Goal: Task Accomplishment & Management: Manage account settings

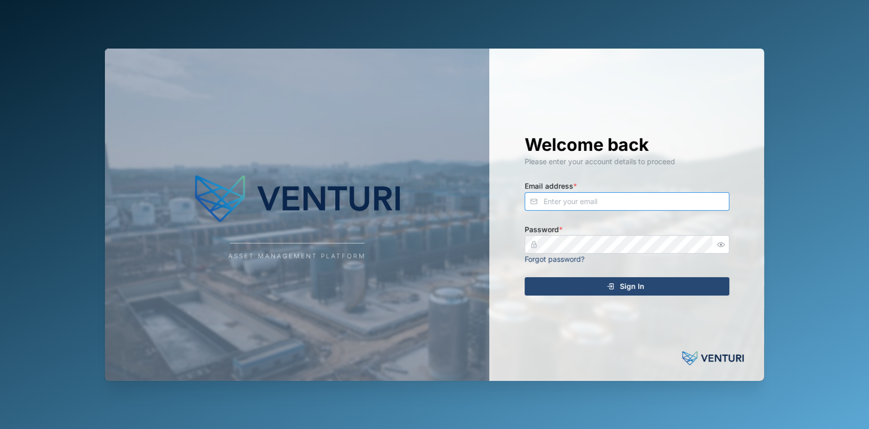
type input "fe-test-admin@venturi.io"
click at [565, 295] on button "Sign In" at bounding box center [627, 286] width 205 height 18
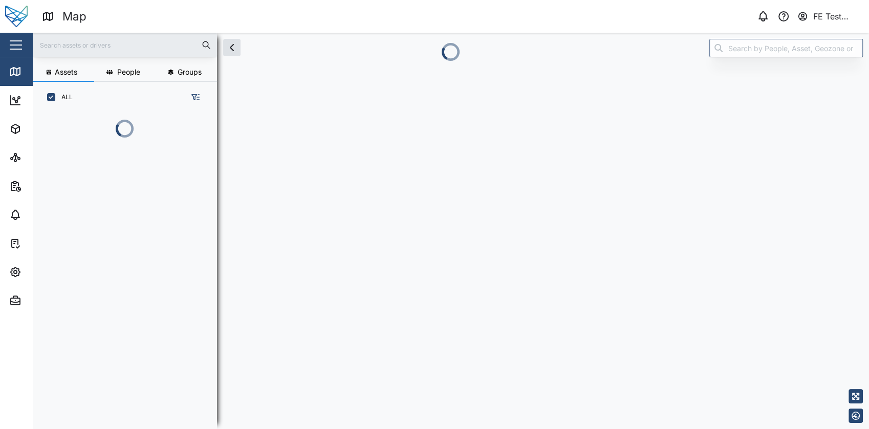
scroll to position [303, 159]
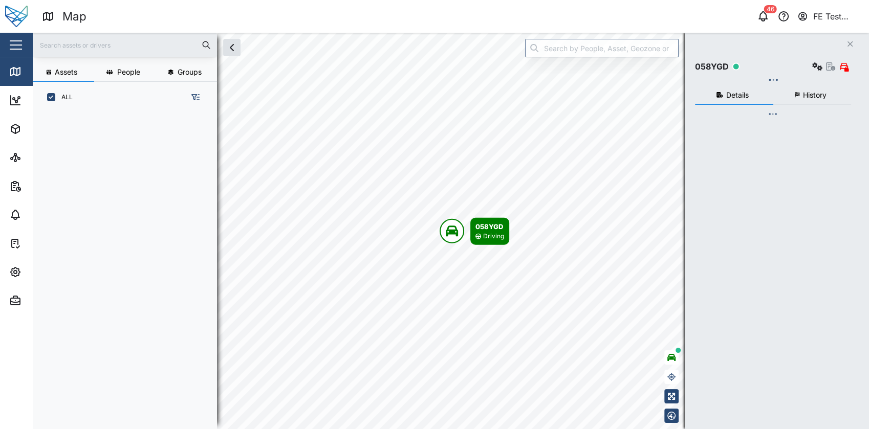
click at [9, 34] on div "Close" at bounding box center [66, 45] width 133 height 25
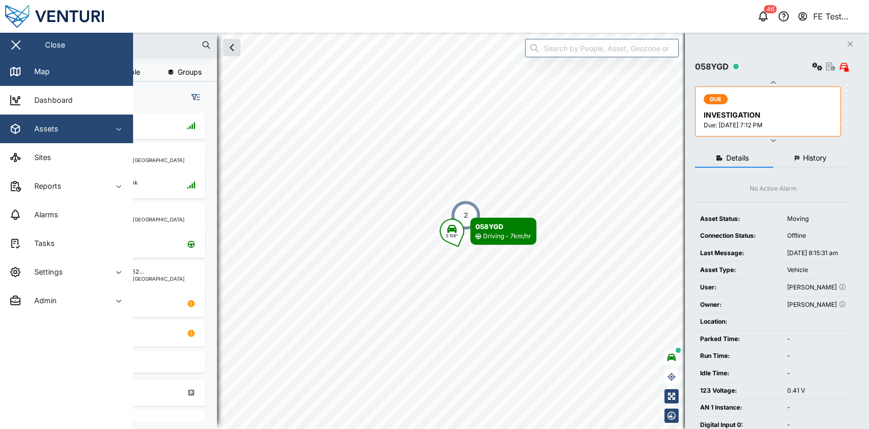
click at [61, 139] on span "Assets" at bounding box center [55, 129] width 93 height 29
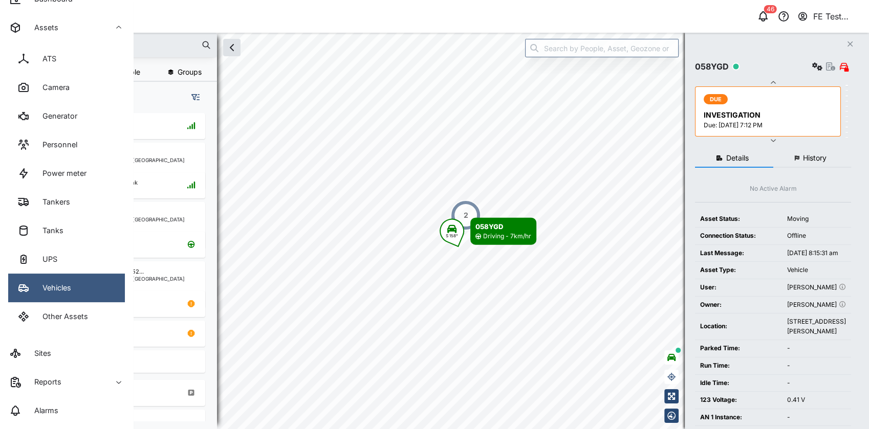
scroll to position [0, 0]
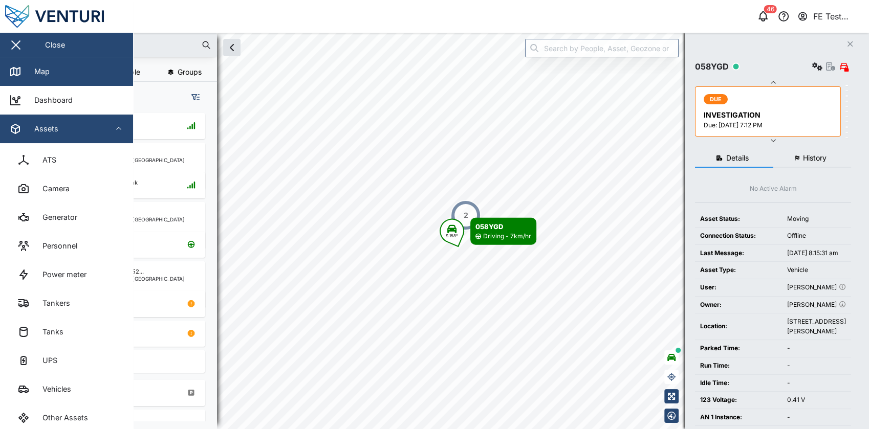
click at [86, 119] on span "Assets" at bounding box center [55, 129] width 93 height 29
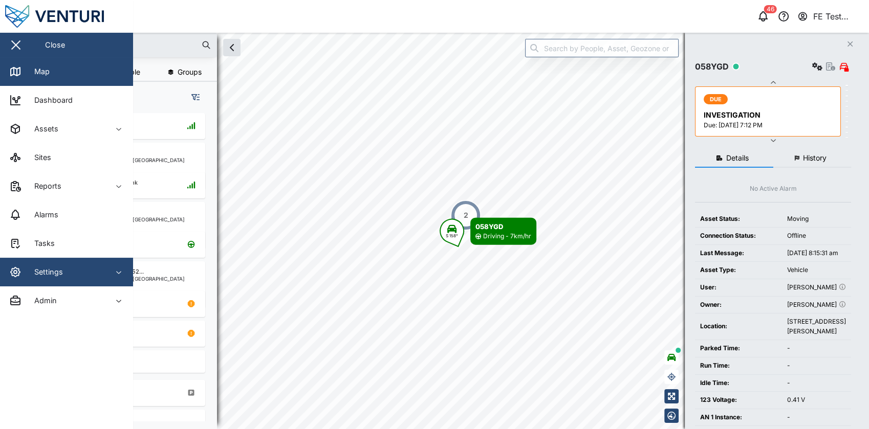
click at [89, 265] on span "Settings" at bounding box center [55, 272] width 93 height 29
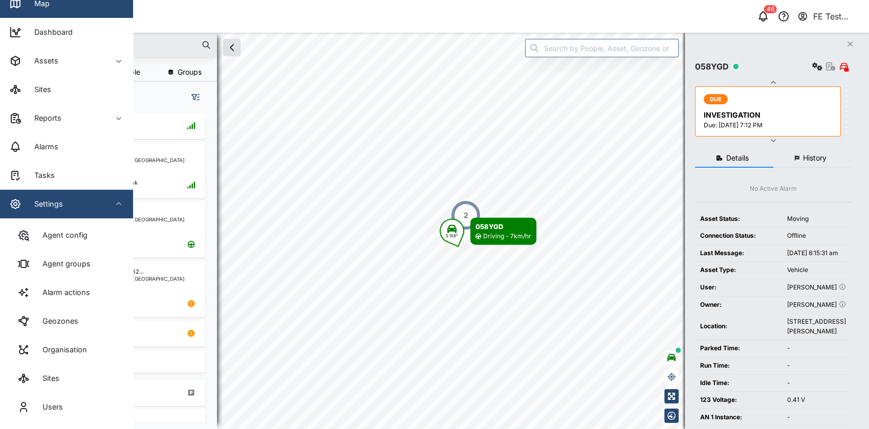
scroll to position [70, 0]
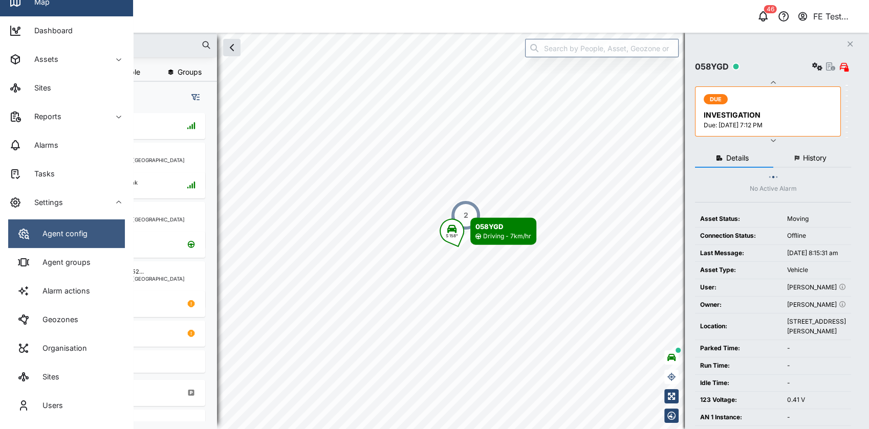
click at [97, 240] on link "Agent config" at bounding box center [66, 234] width 117 height 29
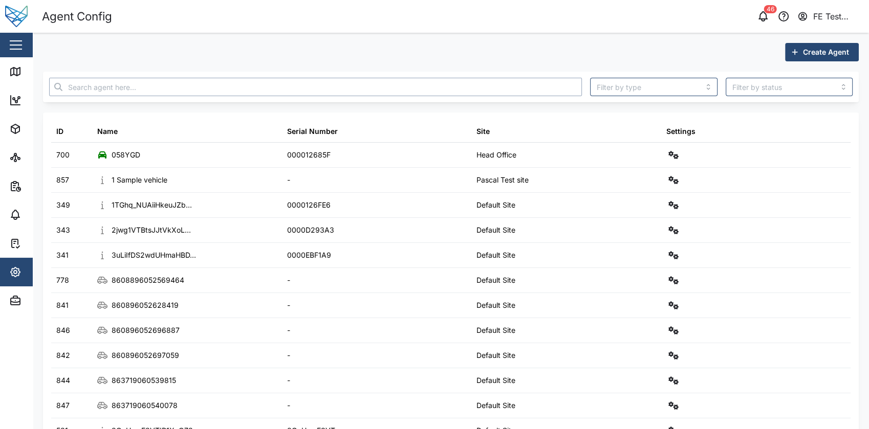
click at [482, 90] on input "text" at bounding box center [315, 87] width 533 height 18
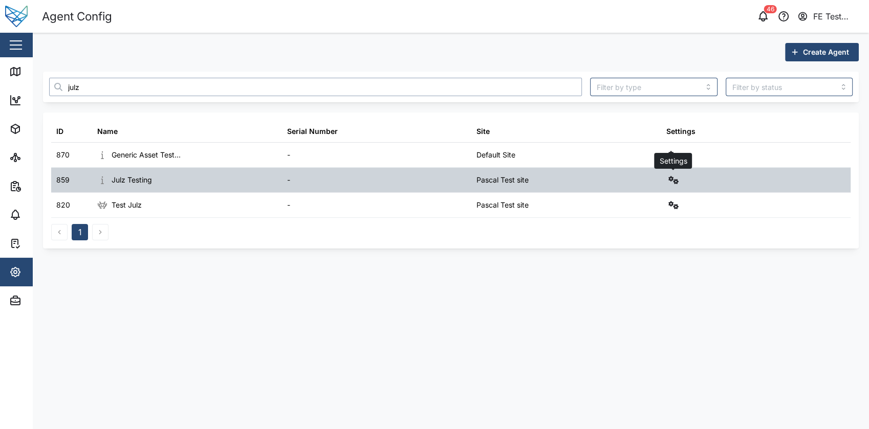
type input "julz"
click at [679, 178] on button "button" at bounding box center [673, 180] width 14 height 14
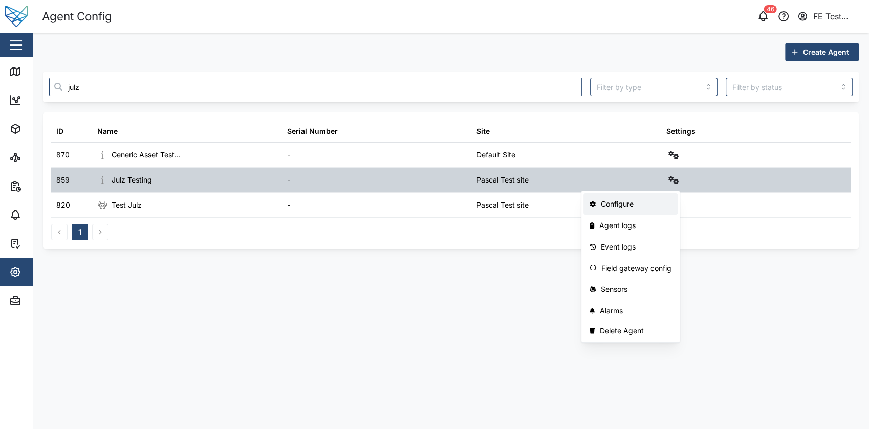
click at [633, 201] on div "Configure" at bounding box center [636, 204] width 71 height 11
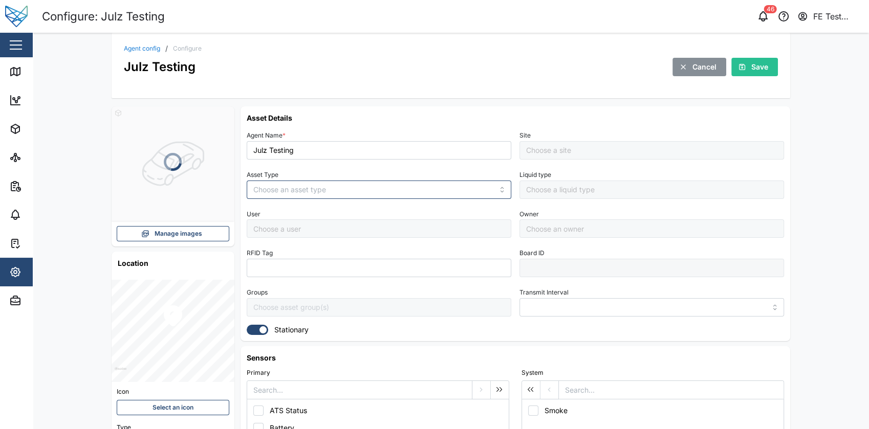
type input "MANUAL"
type input "VEHICLE"
type input "5 minutes"
type input "Pascal Test site"
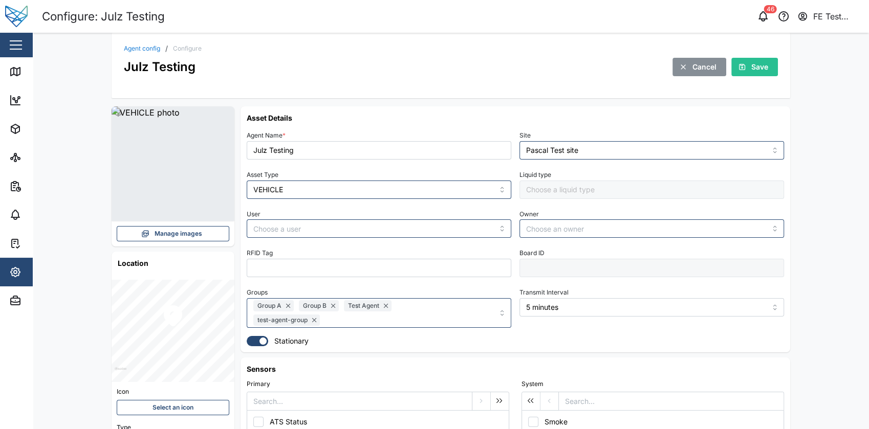
click at [218, 237] on button "Manage images" at bounding box center [173, 233] width 113 height 15
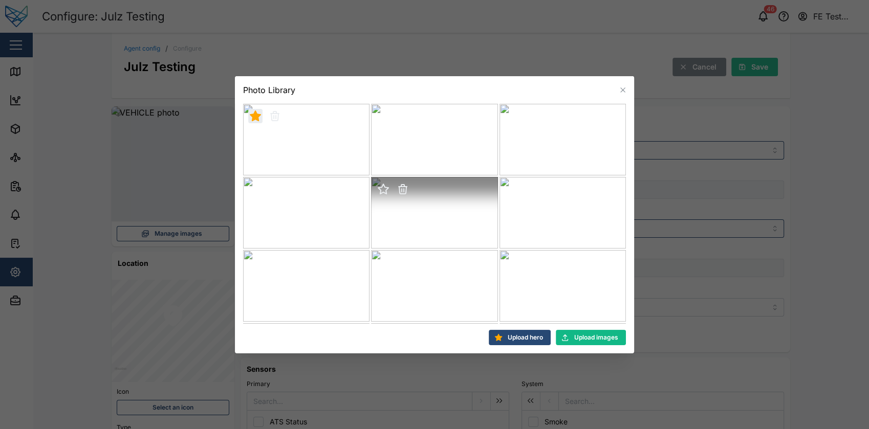
scroll to position [291, 0]
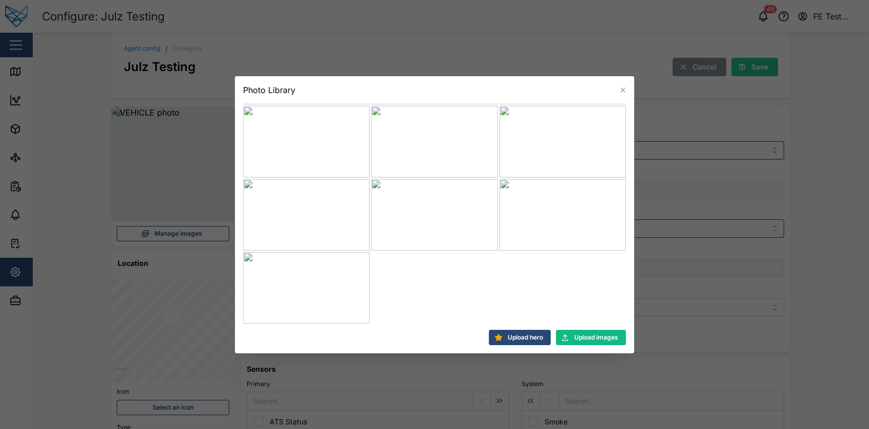
click at [601, 333] on span "Upload images" at bounding box center [596, 338] width 44 height 14
click at [508, 119] on icon "button" at bounding box center [512, 118] width 10 height 10
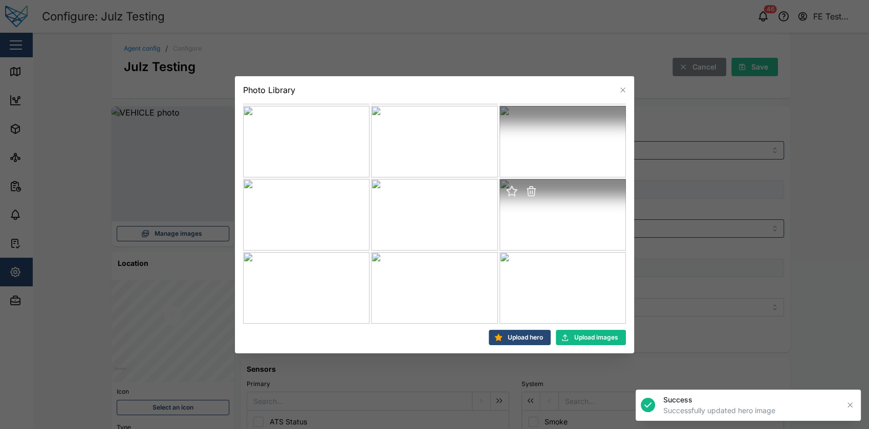
click at [509, 190] on icon "button" at bounding box center [512, 191] width 10 height 10
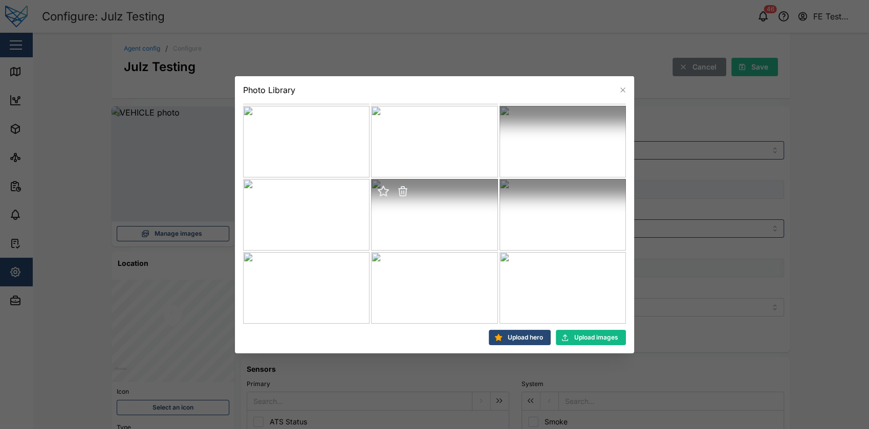
click at [383, 194] on icon "button" at bounding box center [383, 191] width 10 height 10
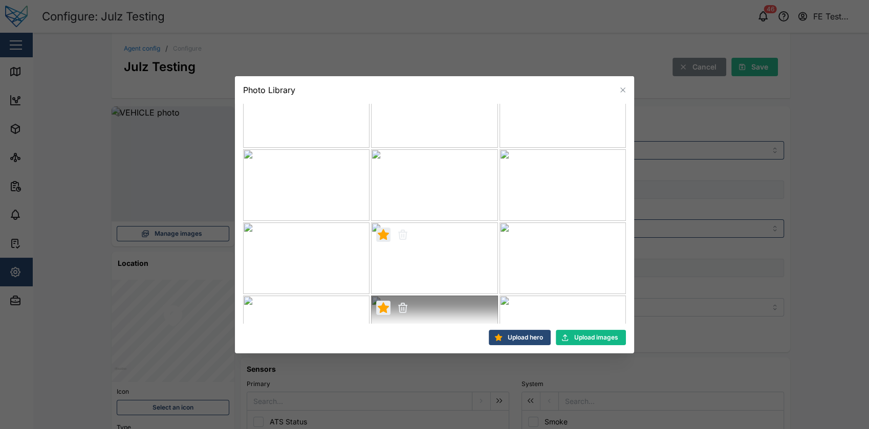
scroll to position [536, 0]
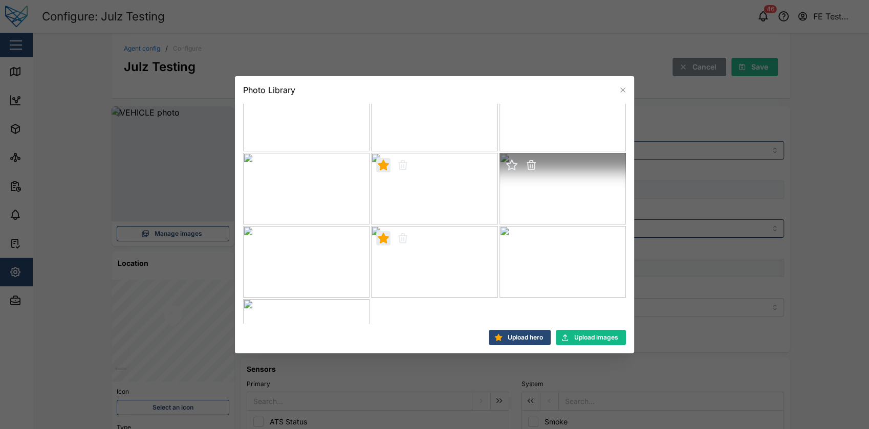
click at [509, 162] on icon "button" at bounding box center [512, 165] width 10 height 10
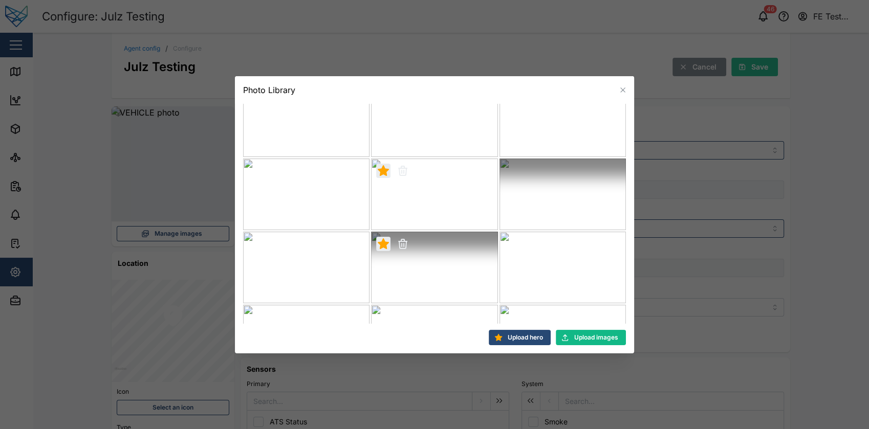
scroll to position [656, 0]
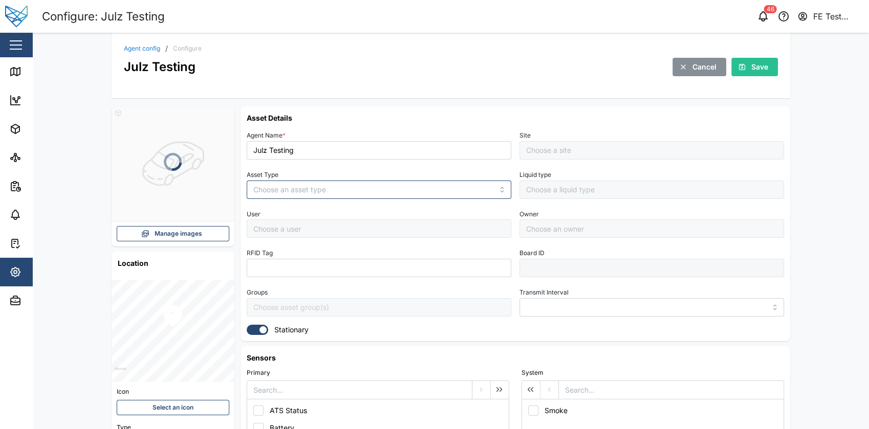
type input "MANUAL"
type input "VEHICLE"
type input "5 minutes"
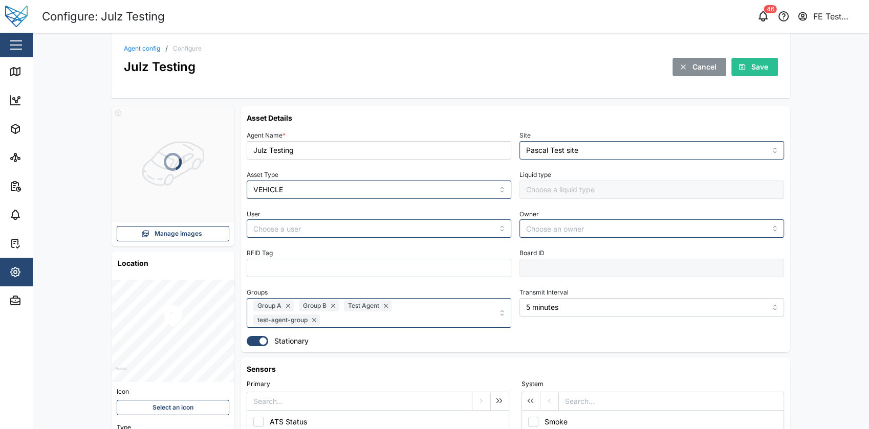
type input "Pascal Test site"
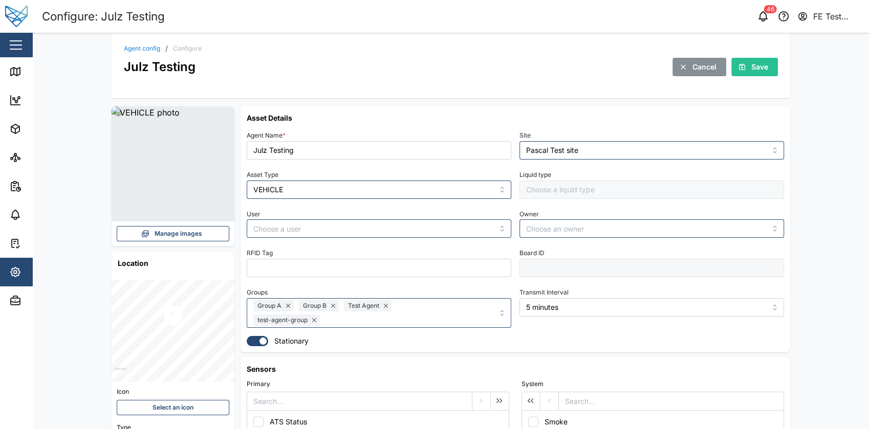
click at [182, 233] on span "Manage images" at bounding box center [179, 234] width 48 height 14
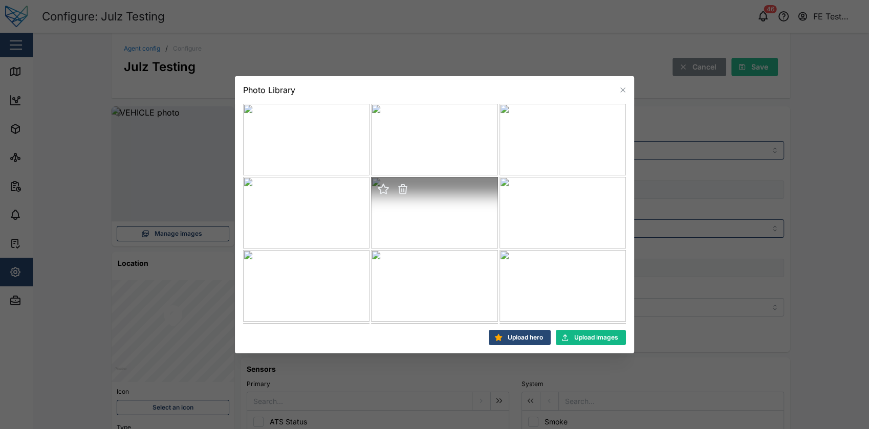
click at [382, 189] on icon "button" at bounding box center [383, 189] width 10 height 10
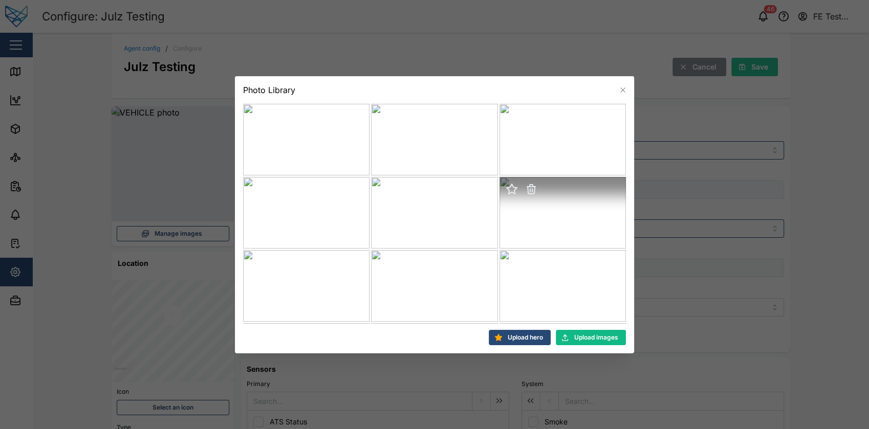
click at [507, 189] on icon "button" at bounding box center [512, 189] width 10 height 10
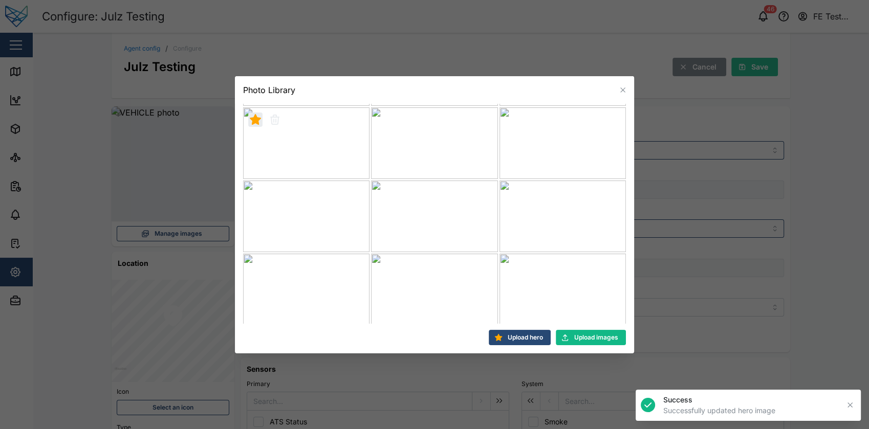
scroll to position [437, 0]
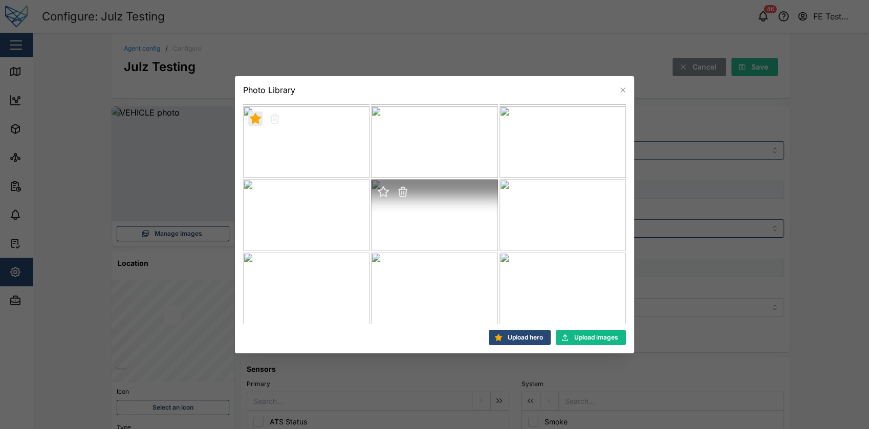
click at [383, 193] on icon "button" at bounding box center [383, 192] width 10 height 10
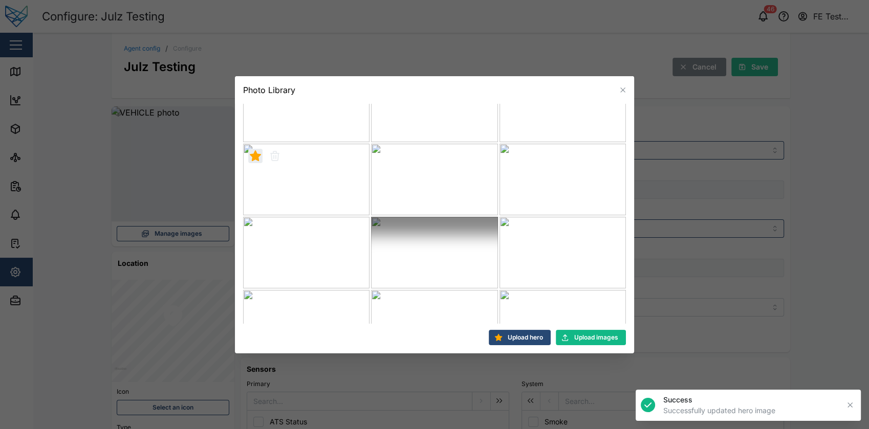
scroll to position [583, 0]
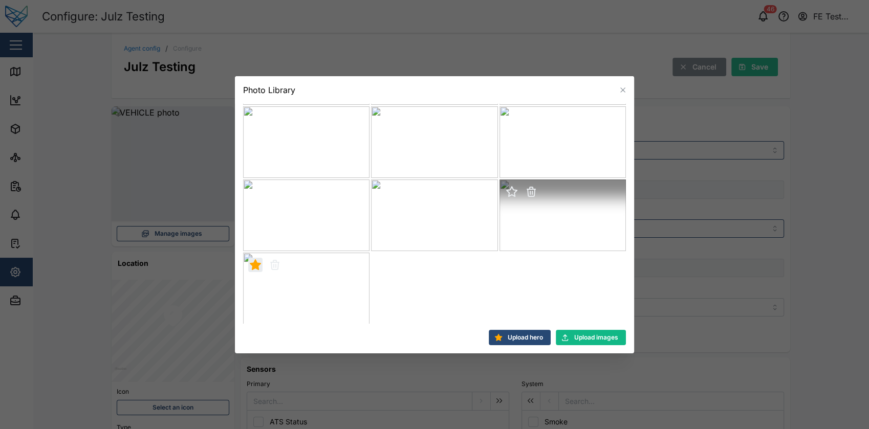
click at [507, 192] on icon "button" at bounding box center [512, 192] width 10 height 10
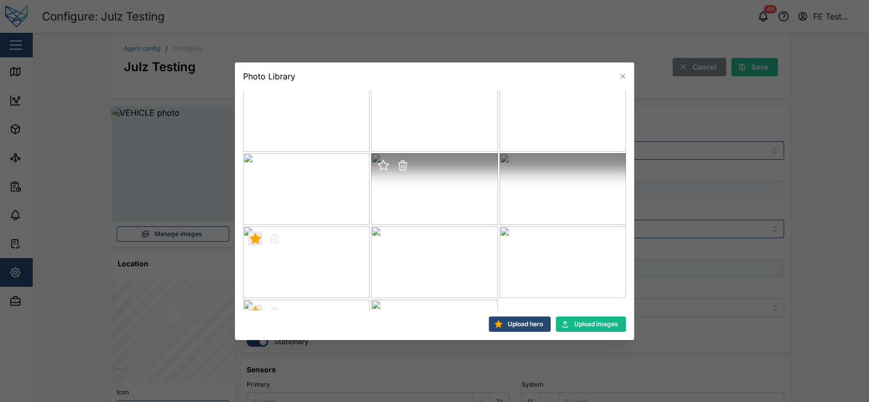
scroll to position [539, 0]
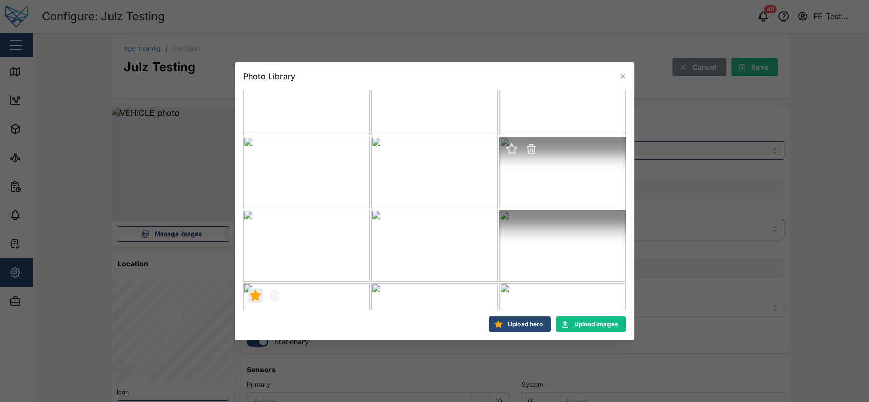
click at [507, 147] on icon "button" at bounding box center [512, 149] width 10 height 10
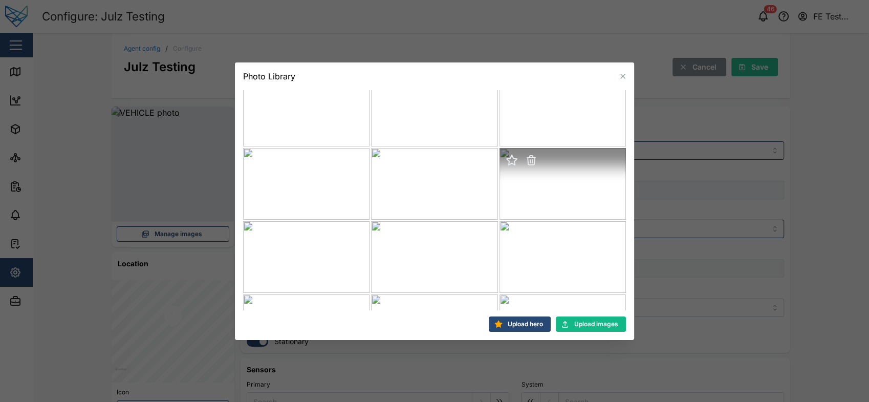
scroll to position [0, 0]
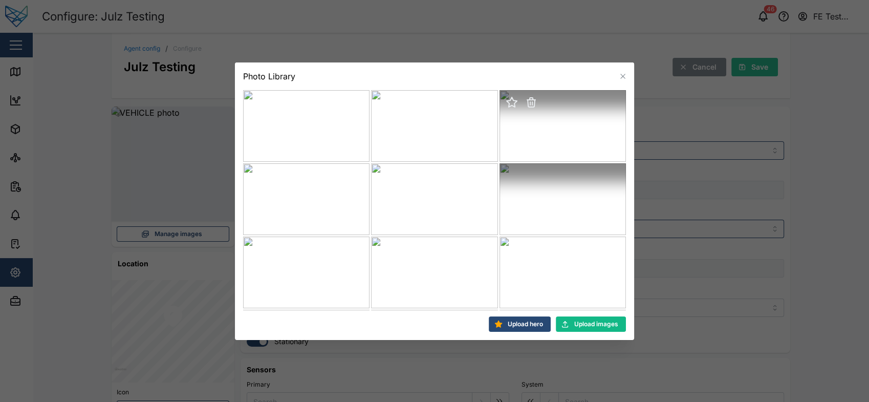
click at [507, 101] on icon "button" at bounding box center [512, 102] width 10 height 10
click at [384, 177] on icon "button" at bounding box center [383, 175] width 10 height 10
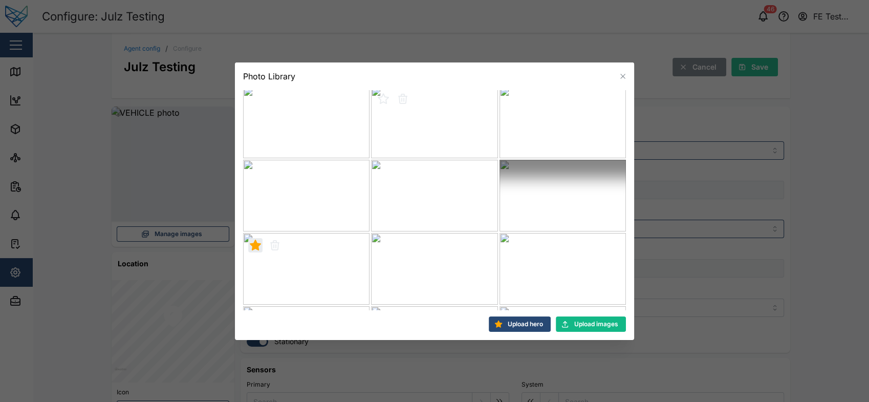
scroll to position [949, 0]
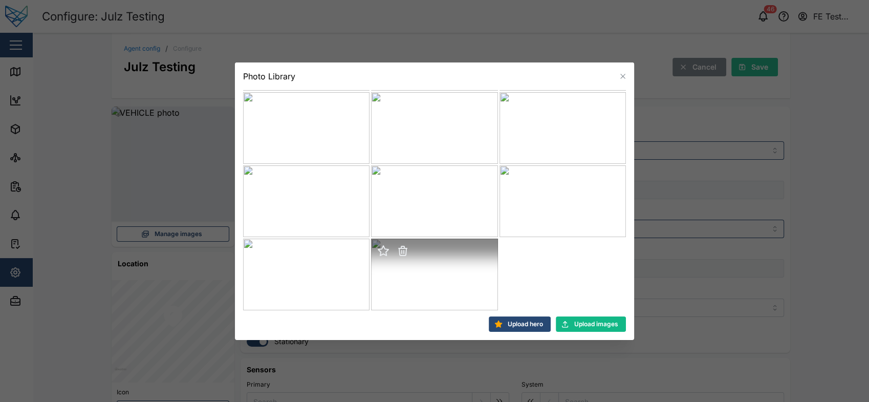
click at [384, 255] on icon "button" at bounding box center [383, 251] width 10 height 10
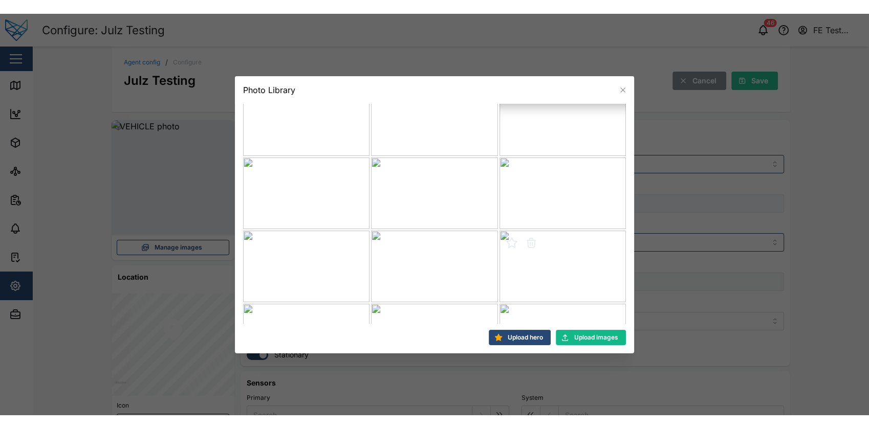
scroll to position [0, 0]
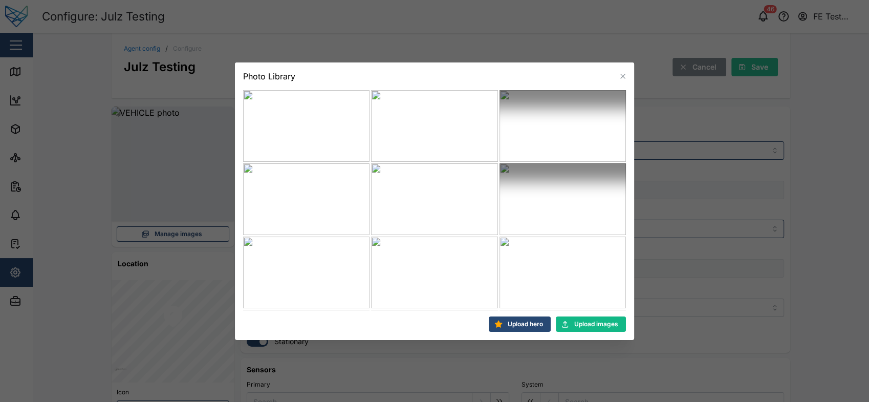
click at [621, 75] on icon "button" at bounding box center [622, 76] width 5 height 5
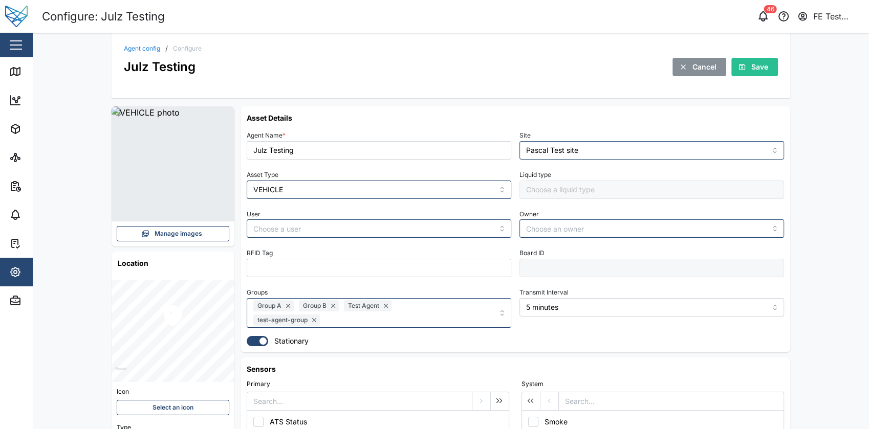
click at [491, 16] on div "46 FE Test Admin" at bounding box center [664, 16] width 409 height 14
click at [192, 203] on span "View Images" at bounding box center [178, 207] width 38 height 14
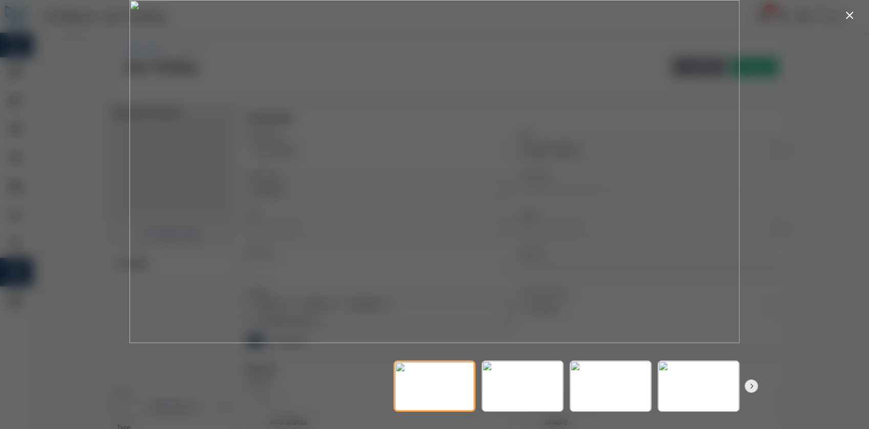
click at [757, 384] on button "button" at bounding box center [751, 386] width 13 height 13
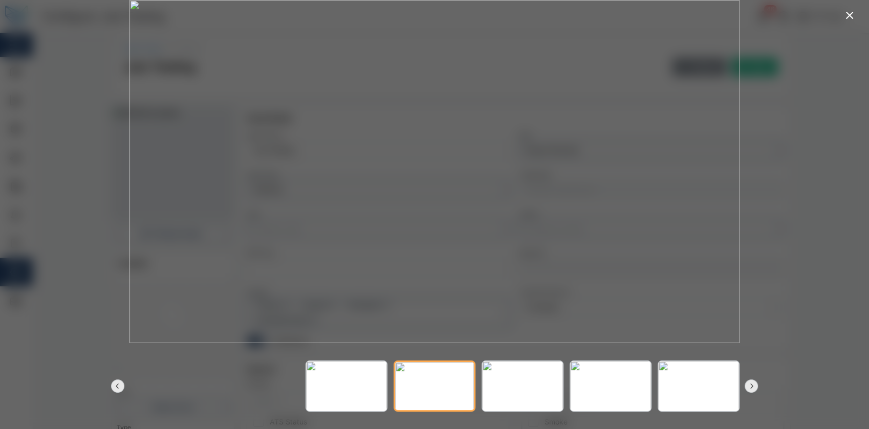
click at [757, 384] on button "button" at bounding box center [751, 386] width 13 height 13
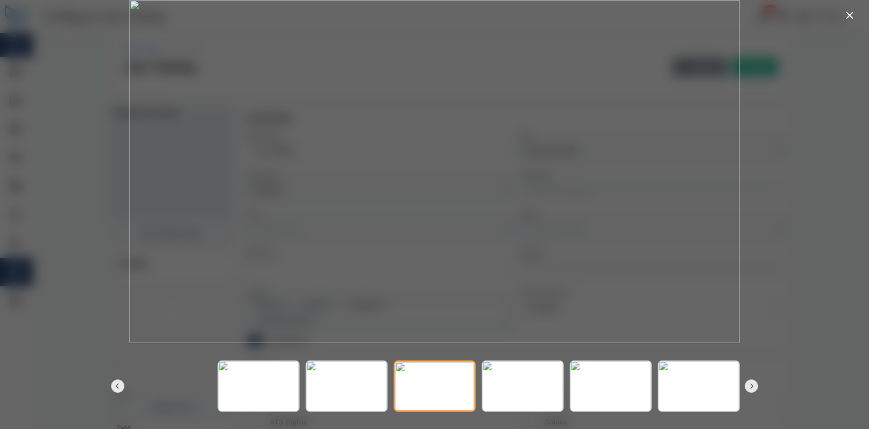
click at [757, 383] on button "button" at bounding box center [751, 386] width 13 height 13
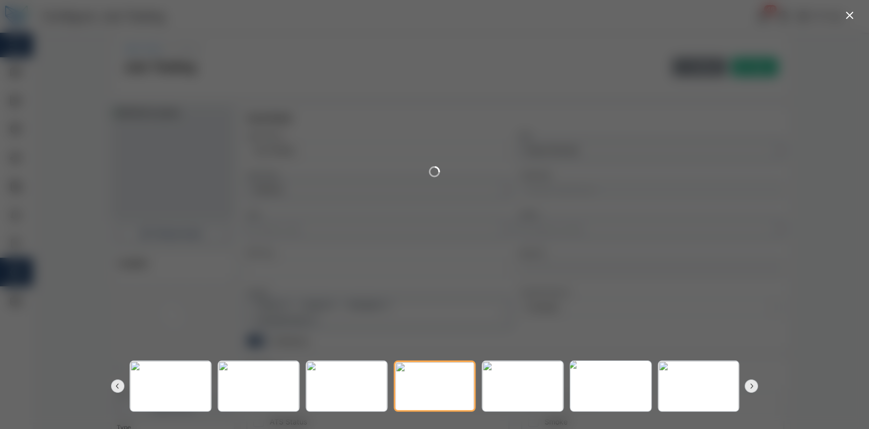
click at [630, 379] on img at bounding box center [610, 387] width 89 height 56
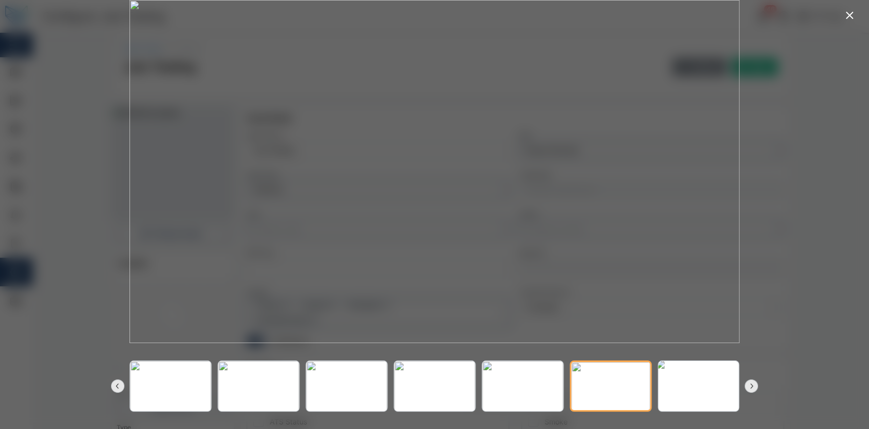
click at [665, 381] on img at bounding box center [698, 387] width 89 height 56
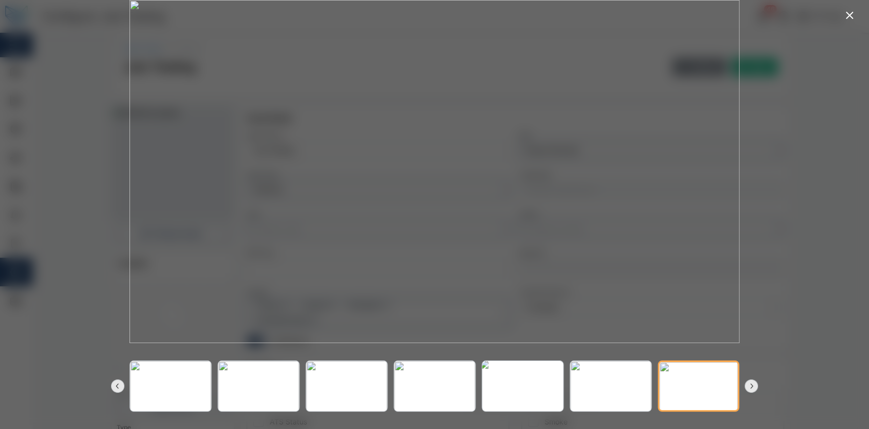
click at [535, 389] on img at bounding box center [522, 387] width 89 height 56
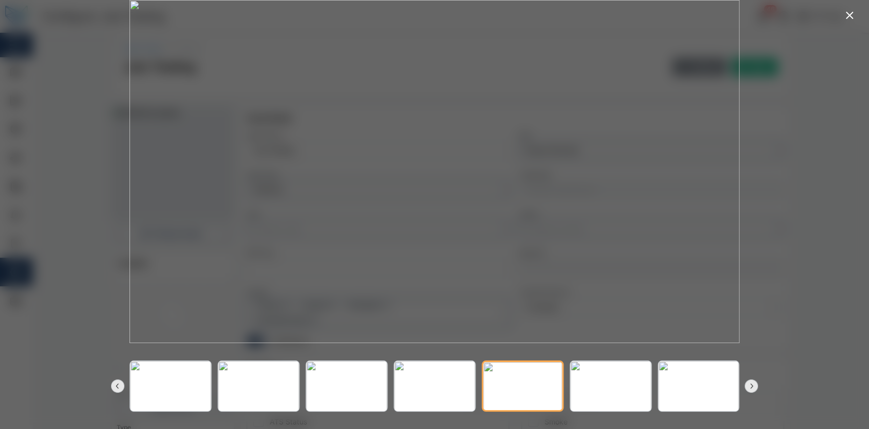
click at [753, 378] on div at bounding box center [434, 386] width 659 height 86
click at [752, 382] on button "button" at bounding box center [751, 386] width 13 height 13
click at [753, 383] on icon "button" at bounding box center [751, 386] width 8 height 8
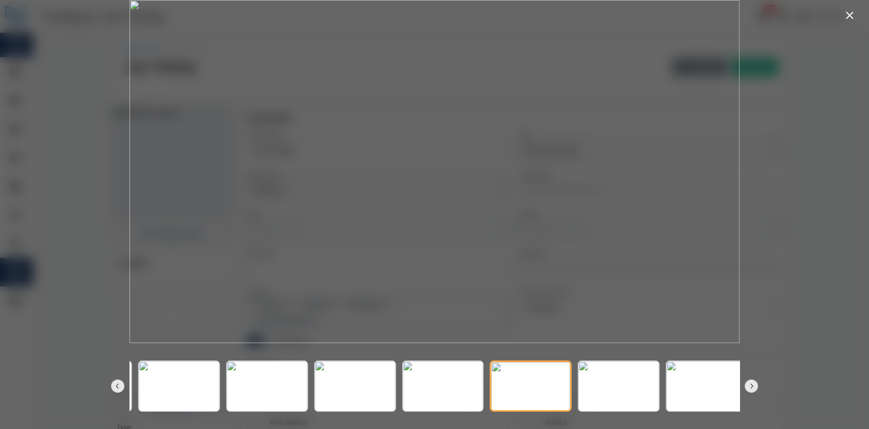
click at [753, 383] on icon "button" at bounding box center [751, 386] width 8 height 8
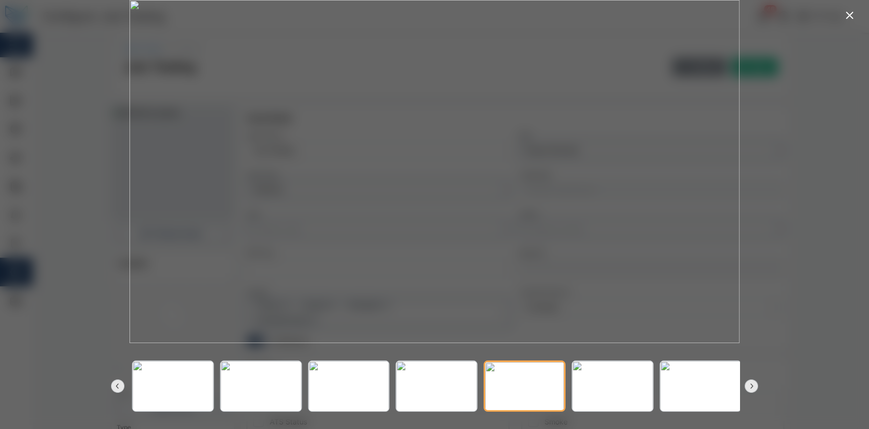
click at [753, 383] on icon "button" at bounding box center [751, 386] width 8 height 8
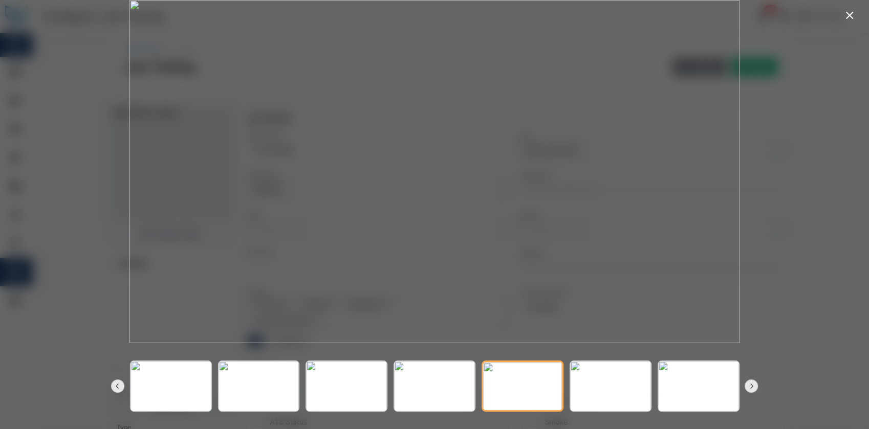
click at [743, 389] on div at bounding box center [434, 386] width 659 height 86
click at [680, 381] on img at bounding box center [698, 387] width 89 height 56
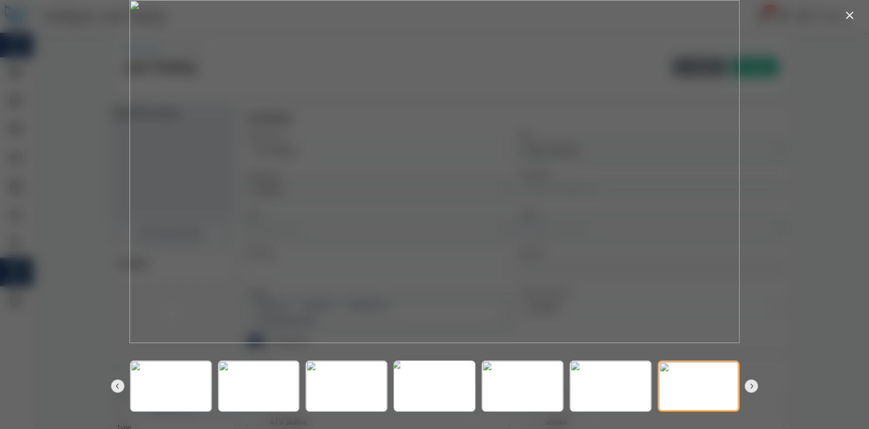
click at [443, 389] on img at bounding box center [434, 387] width 89 height 56
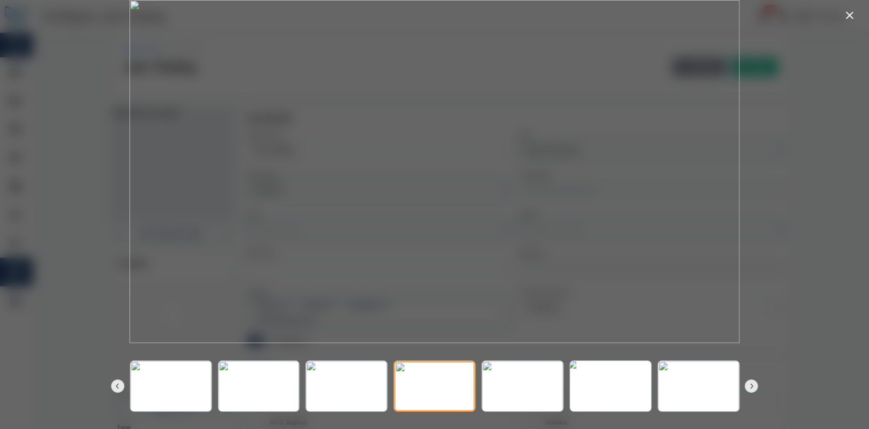
click at [620, 384] on img at bounding box center [610, 387] width 89 height 56
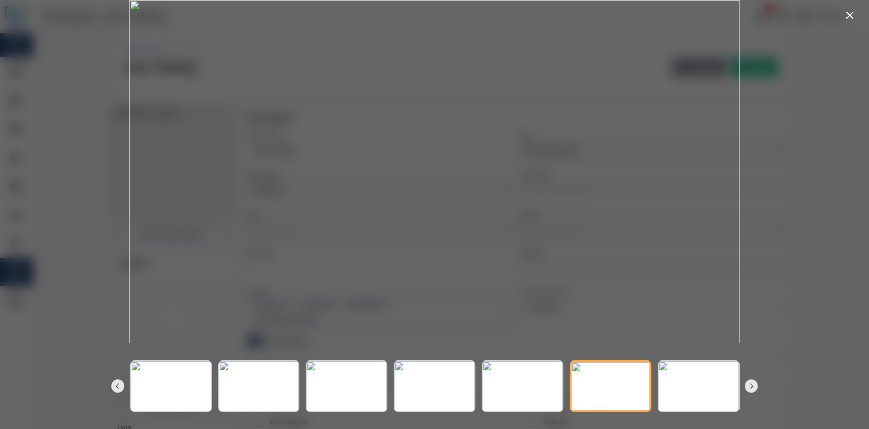
click at [753, 384] on icon "button" at bounding box center [751, 386] width 8 height 8
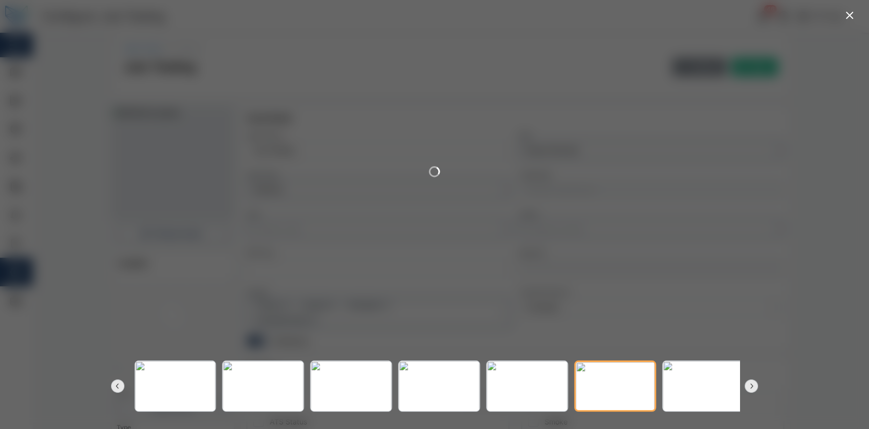
click at [753, 384] on icon "button" at bounding box center [751, 386] width 8 height 8
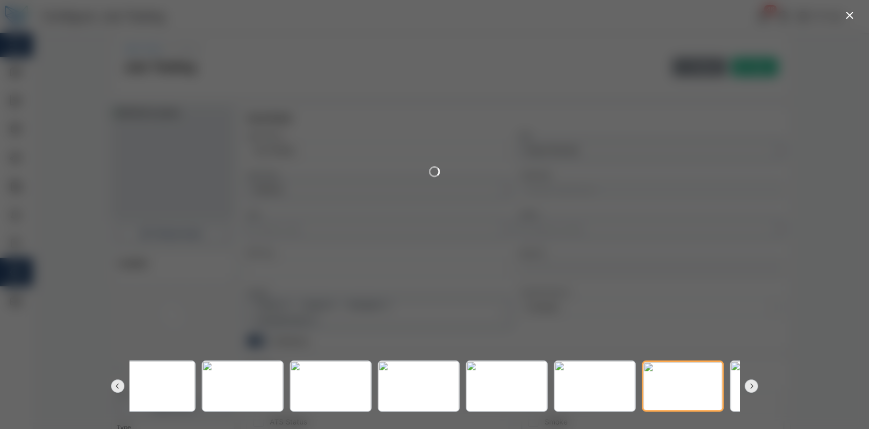
click at [753, 384] on icon "button" at bounding box center [751, 386] width 8 height 8
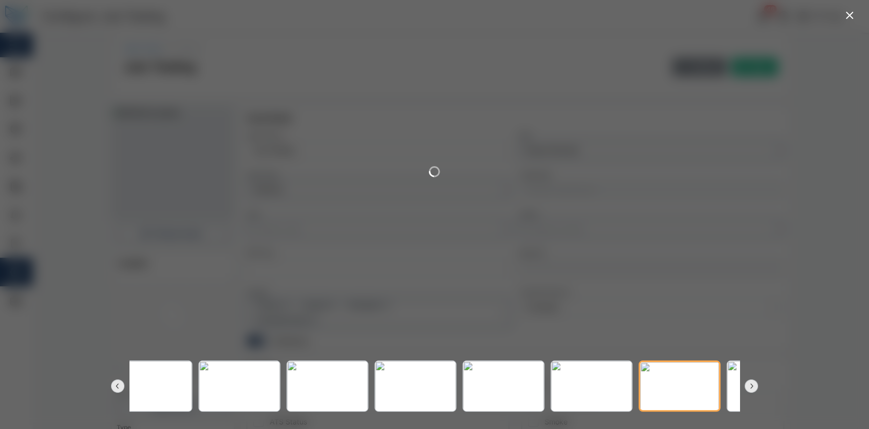
click at [753, 384] on icon "button" at bounding box center [751, 386] width 8 height 8
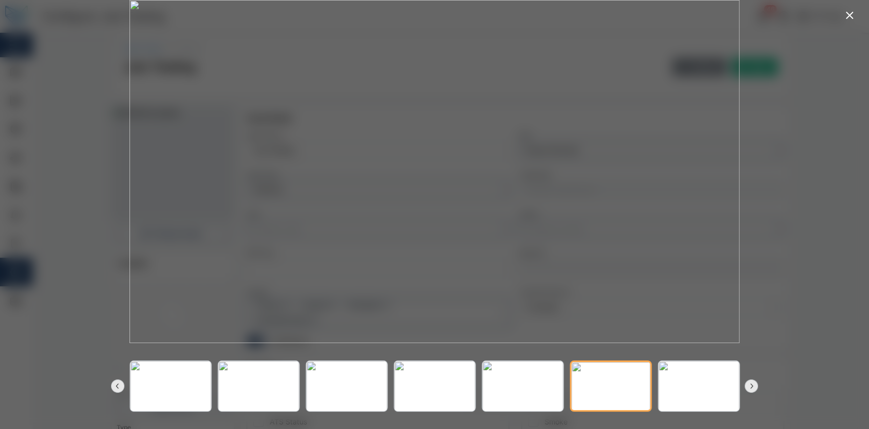
click at [753, 384] on icon "button" at bounding box center [751, 386] width 8 height 8
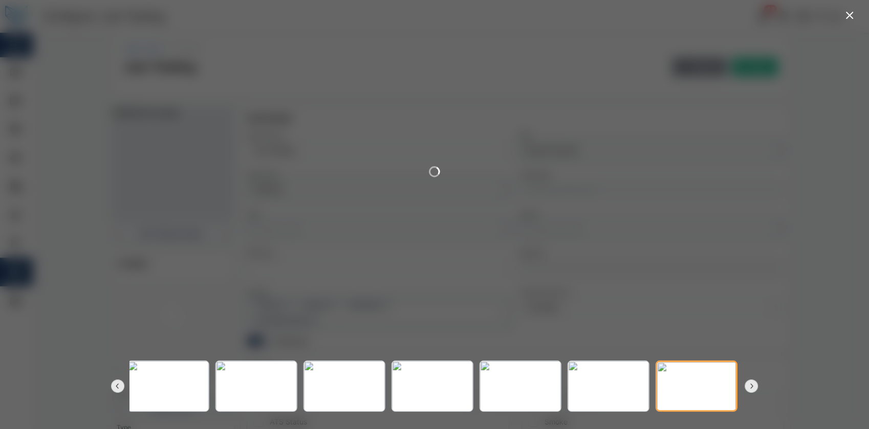
click at [753, 384] on icon "button" at bounding box center [751, 386] width 8 height 8
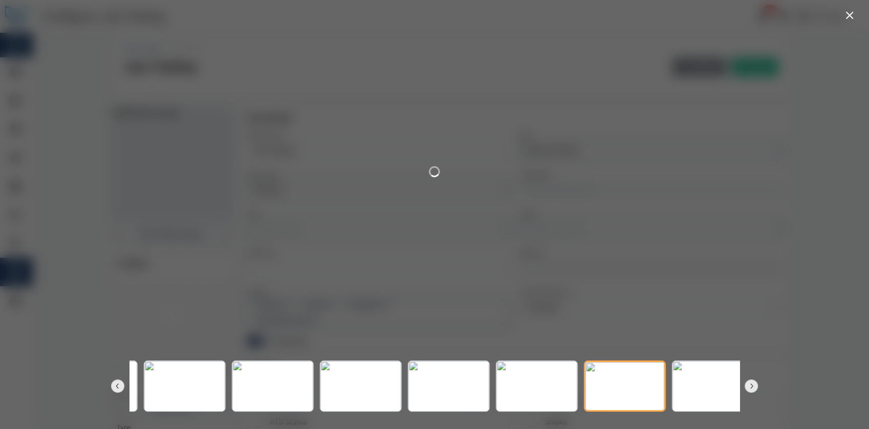
click at [753, 384] on icon "button" at bounding box center [751, 386] width 8 height 8
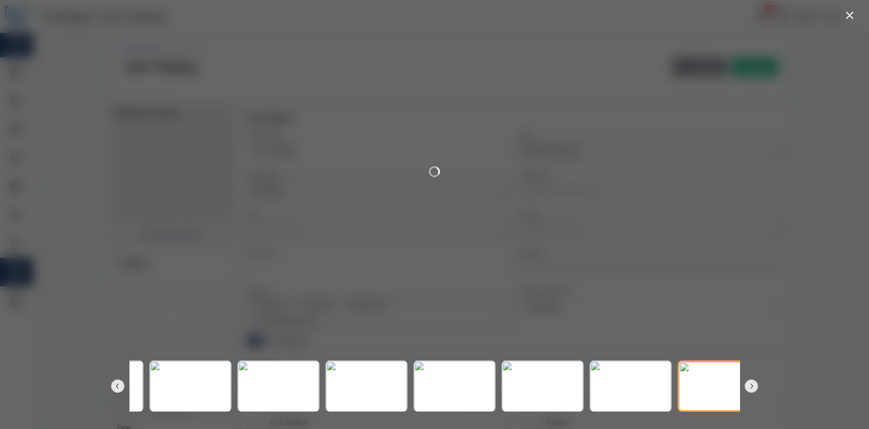
click at [753, 384] on icon "button" at bounding box center [751, 386] width 8 height 8
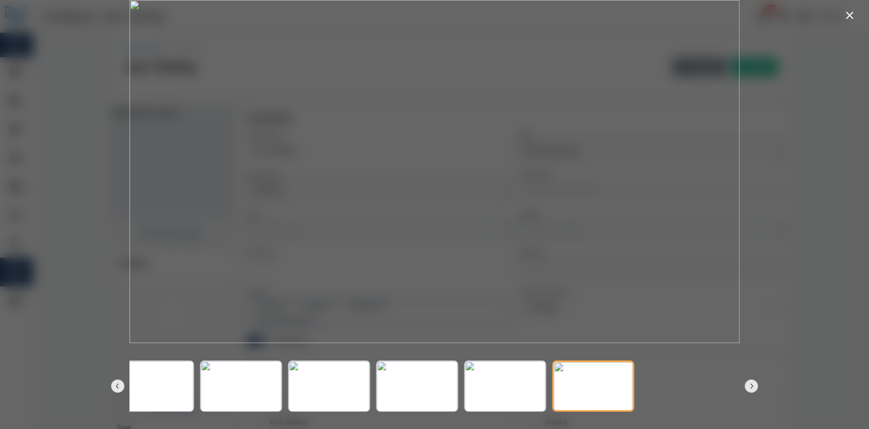
click at [753, 384] on icon "button" at bounding box center [751, 386] width 8 height 8
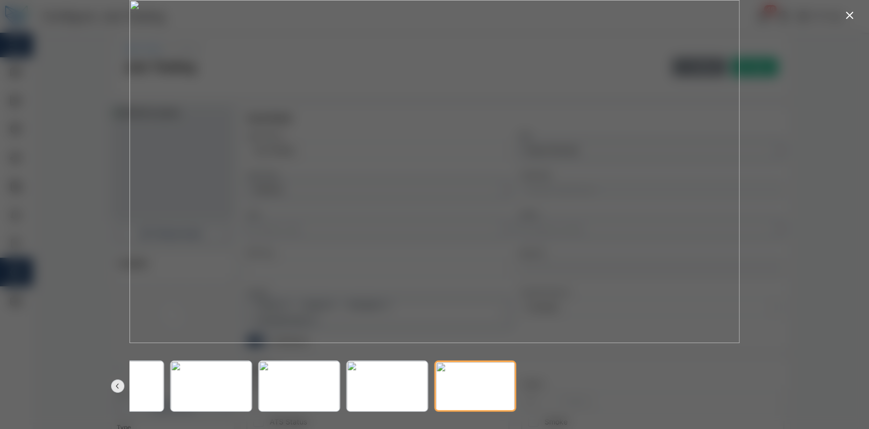
click at [753, 384] on icon "button" at bounding box center [751, 386] width 8 height 8
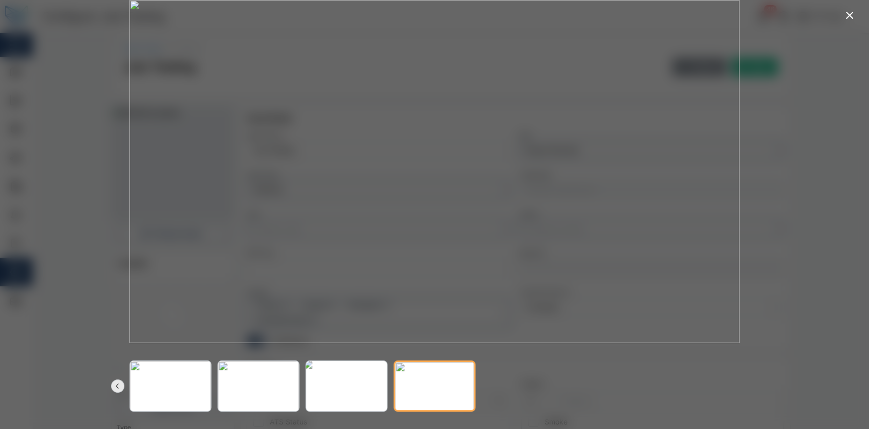
click at [349, 379] on img at bounding box center [346, 387] width 89 height 56
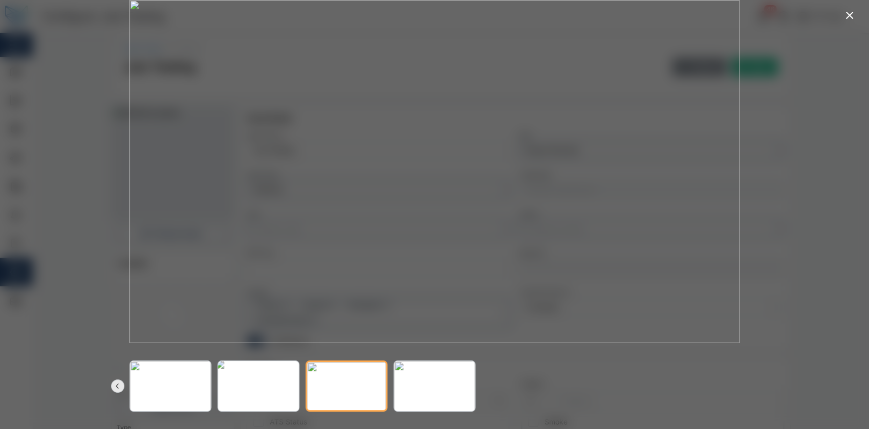
click at [269, 378] on img at bounding box center [258, 387] width 89 height 56
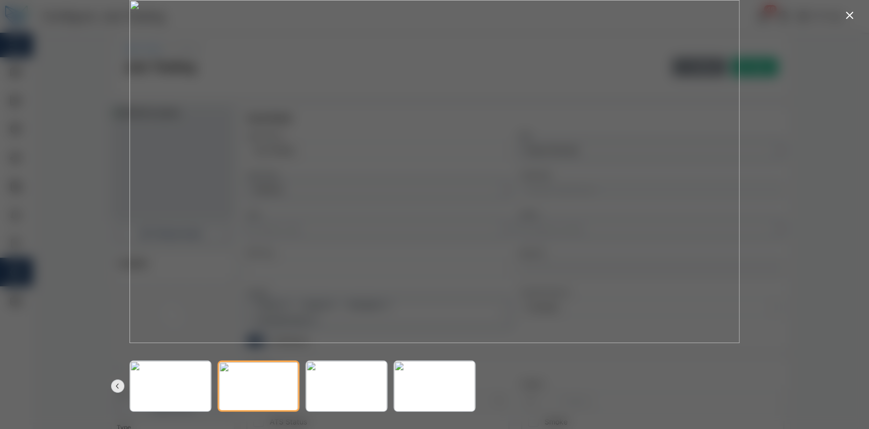
click at [112, 383] on button "button" at bounding box center [117, 386] width 13 height 13
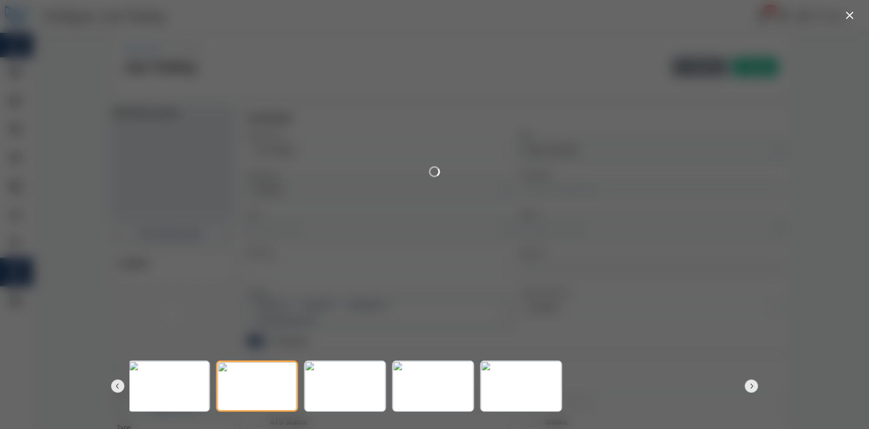
click at [112, 383] on button "button" at bounding box center [117, 386] width 13 height 13
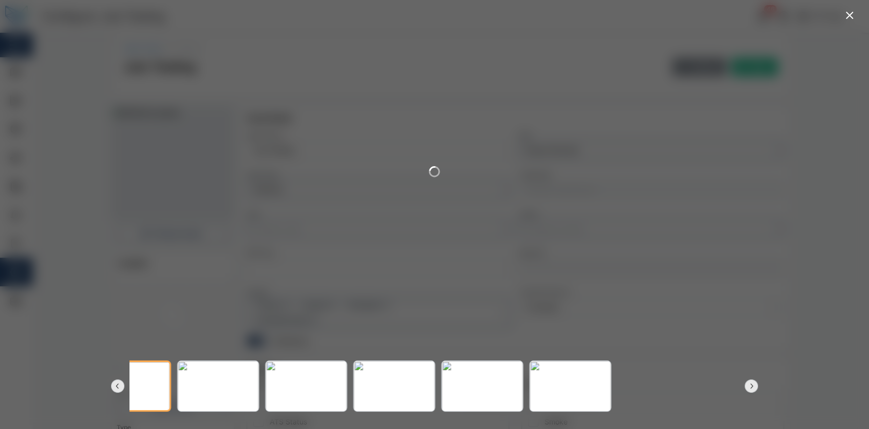
click at [112, 383] on button "button" at bounding box center [117, 386] width 13 height 13
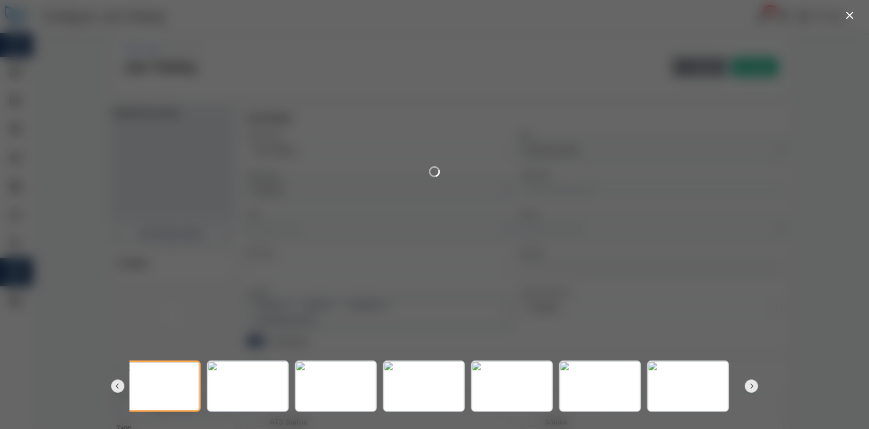
click at [112, 383] on button "button" at bounding box center [117, 386] width 13 height 13
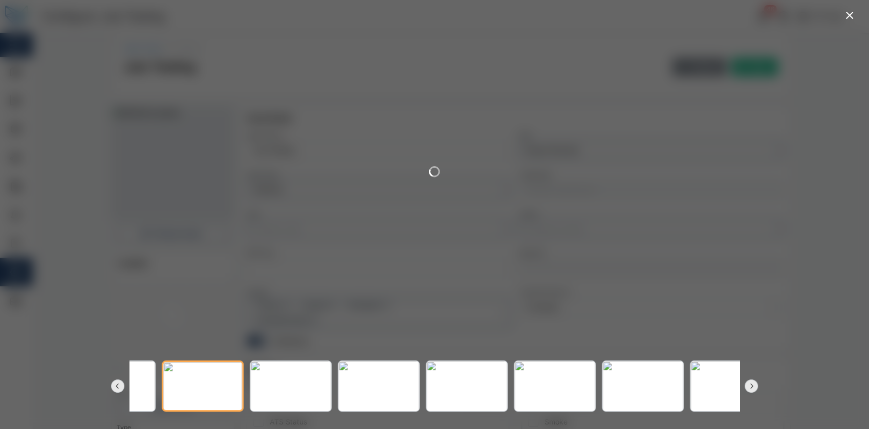
click at [112, 383] on button "button" at bounding box center [117, 386] width 13 height 13
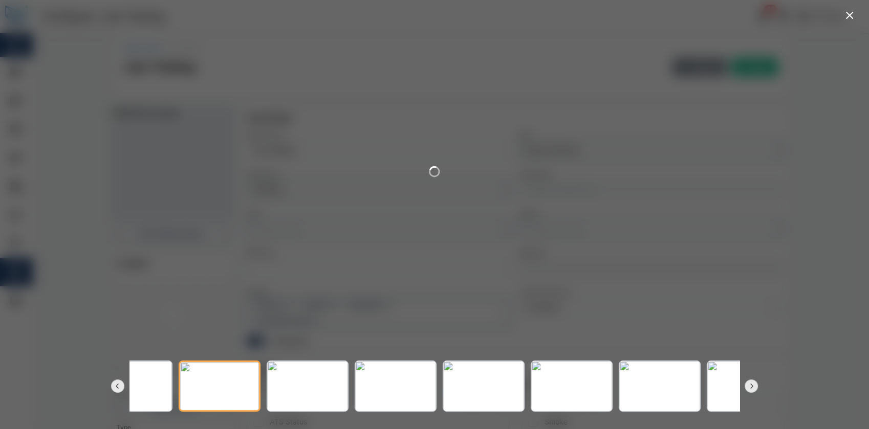
click at [112, 383] on button "button" at bounding box center [117, 386] width 13 height 13
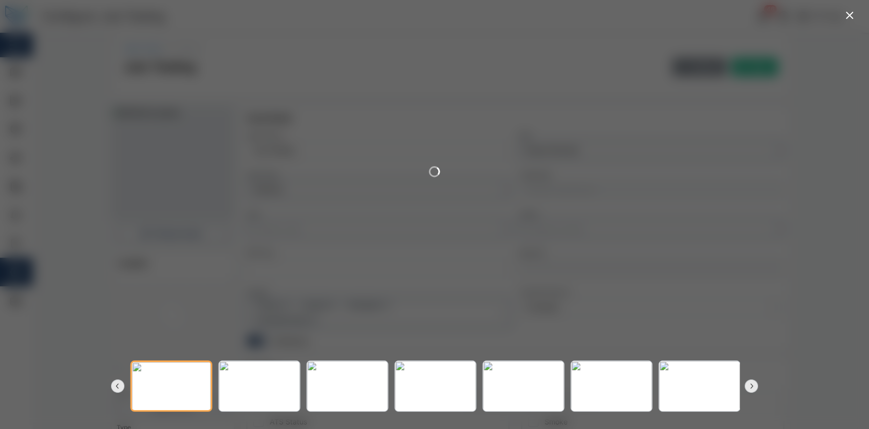
click at [112, 383] on button "button" at bounding box center [117, 386] width 13 height 13
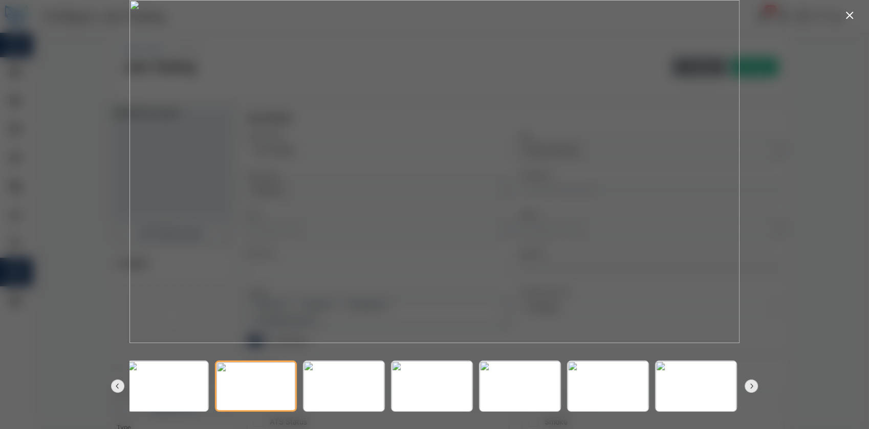
click at [112, 383] on button "button" at bounding box center [117, 386] width 13 height 13
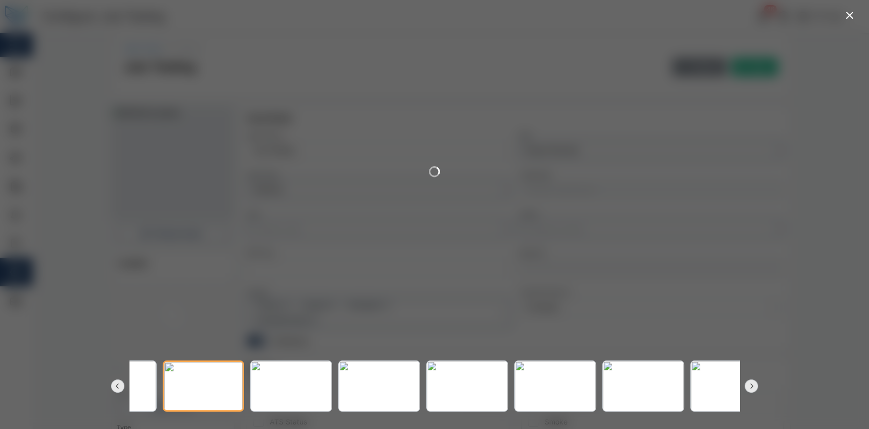
click at [112, 383] on button "button" at bounding box center [117, 386] width 13 height 13
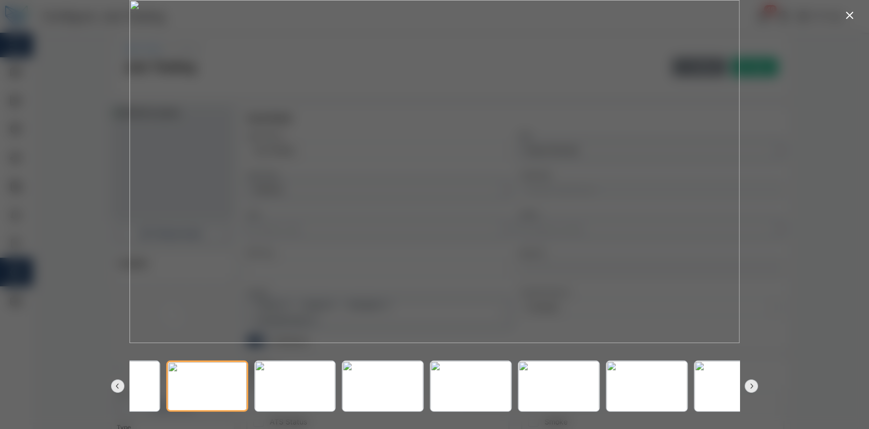
click at [112, 383] on button "button" at bounding box center [117, 386] width 13 height 13
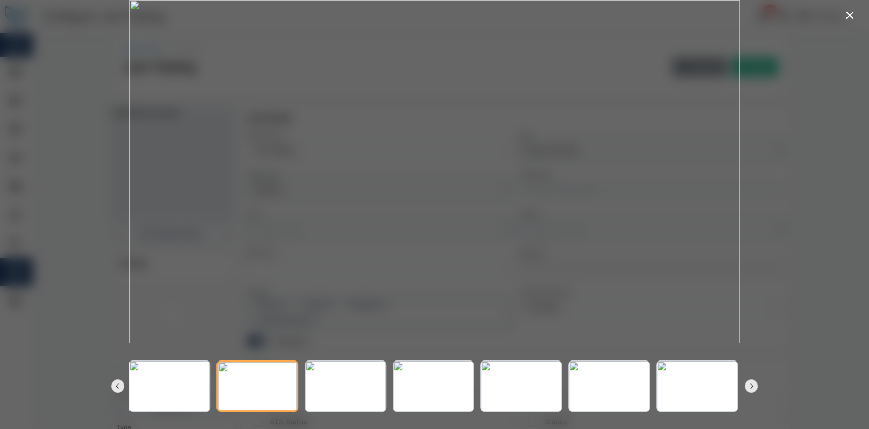
click at [112, 383] on button "button" at bounding box center [117, 386] width 13 height 13
click at [187, 368] on img at bounding box center [169, 387] width 89 height 56
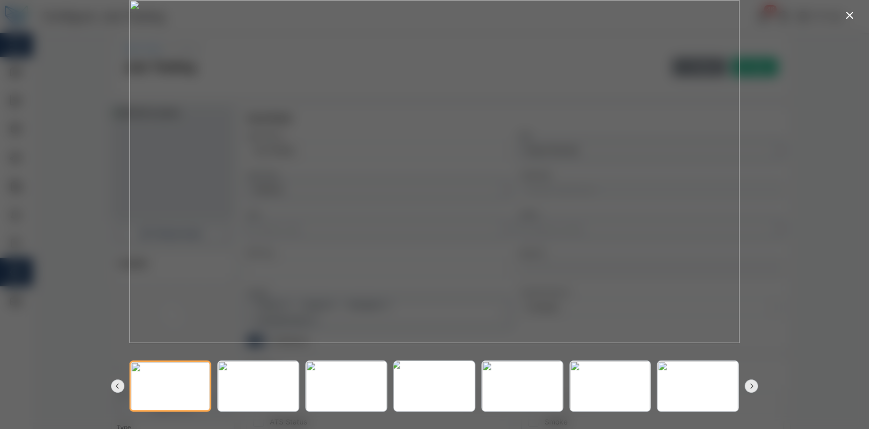
click at [462, 374] on img at bounding box center [433, 387] width 89 height 56
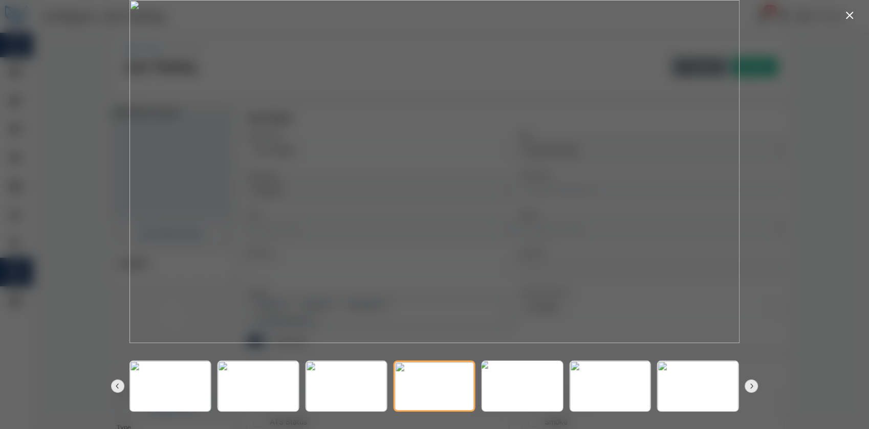
click at [538, 370] on img at bounding box center [521, 387] width 89 height 56
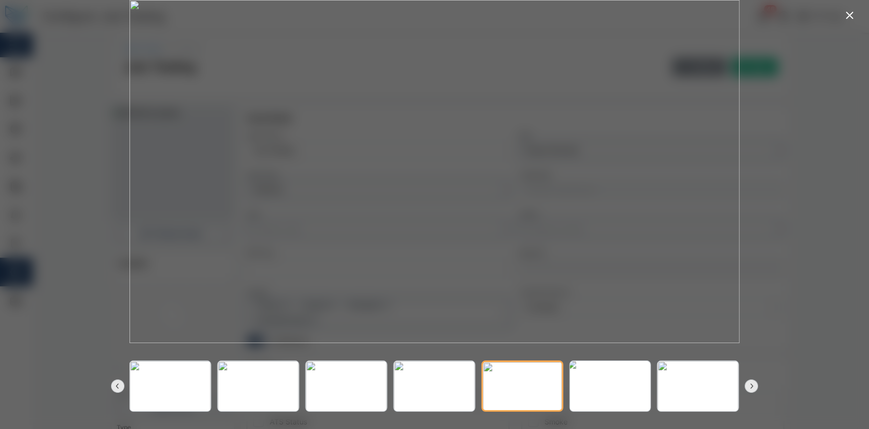
click at [614, 376] on img at bounding box center [609, 387] width 89 height 56
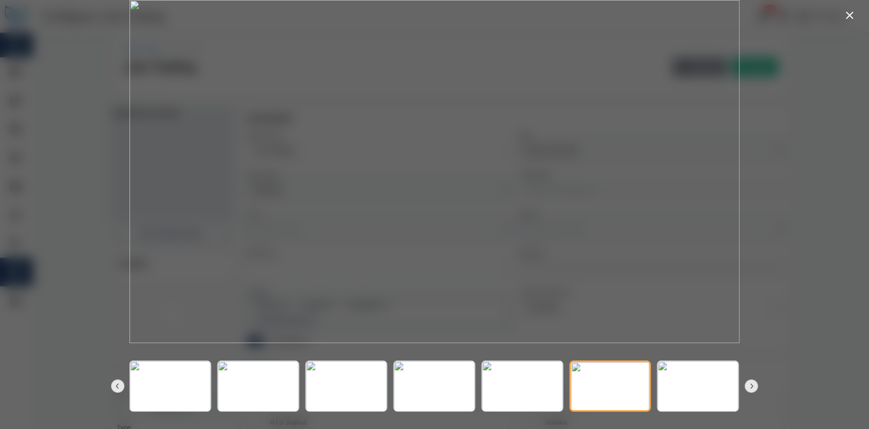
click at [759, 380] on div at bounding box center [434, 386] width 659 height 86
click at [757, 384] on div at bounding box center [434, 386] width 659 height 86
click at [757, 386] on button "button" at bounding box center [751, 386] width 13 height 13
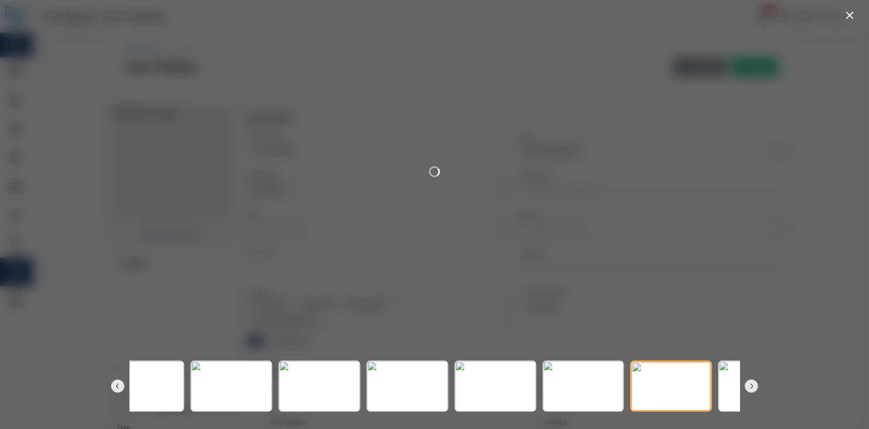
click at [757, 386] on button "button" at bounding box center [751, 386] width 13 height 13
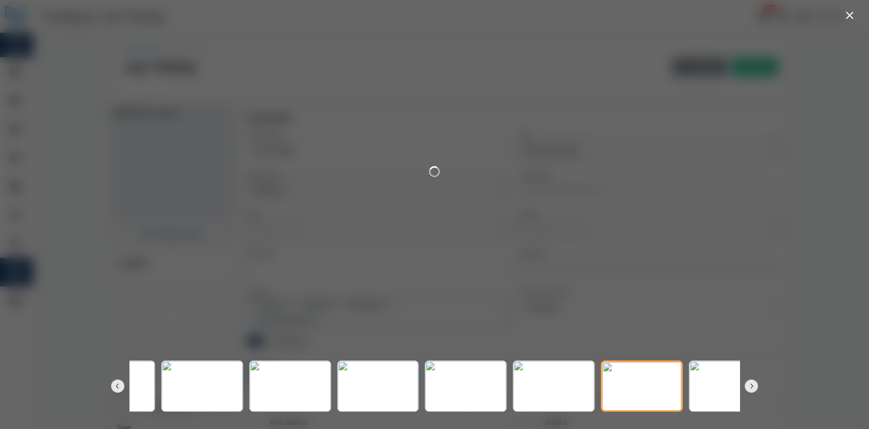
click at [757, 386] on button "button" at bounding box center [751, 386] width 13 height 13
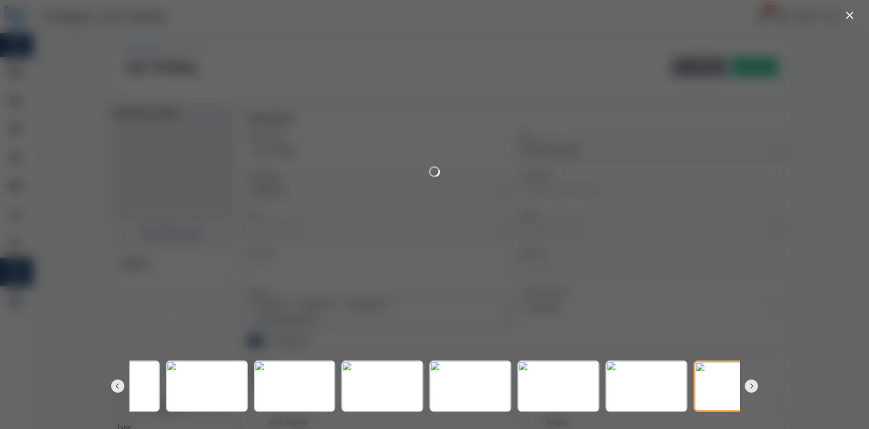
click at [757, 386] on button "button" at bounding box center [751, 386] width 13 height 13
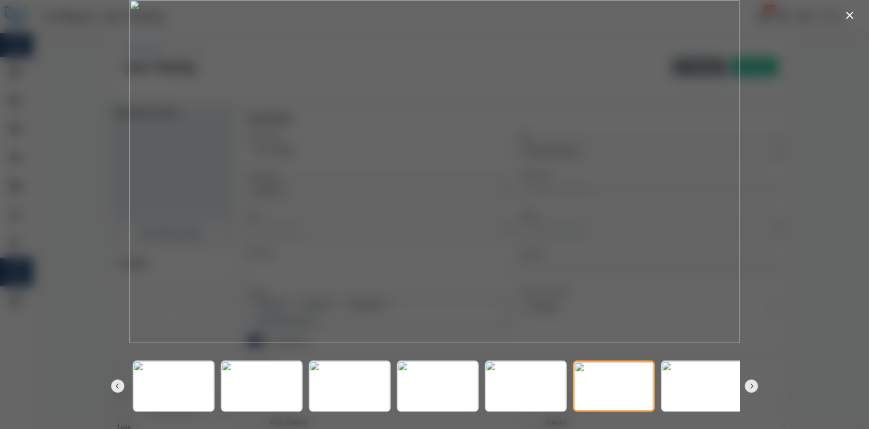
click at [757, 386] on button "button" at bounding box center [751, 386] width 13 height 13
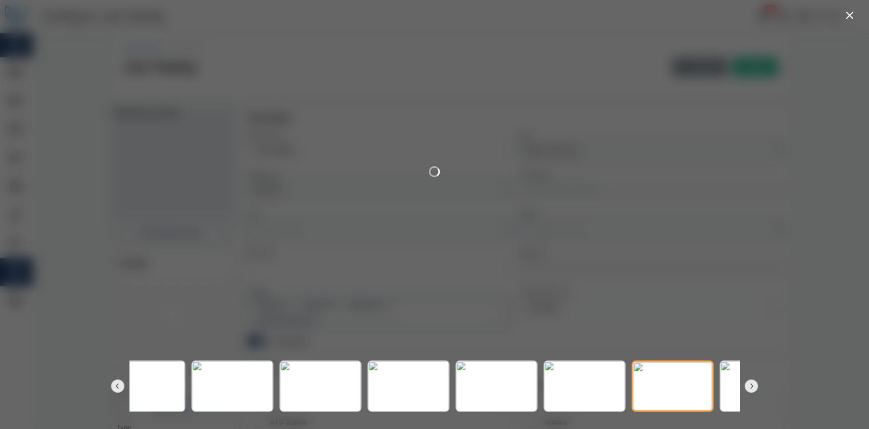
click at [757, 386] on button "button" at bounding box center [751, 386] width 13 height 13
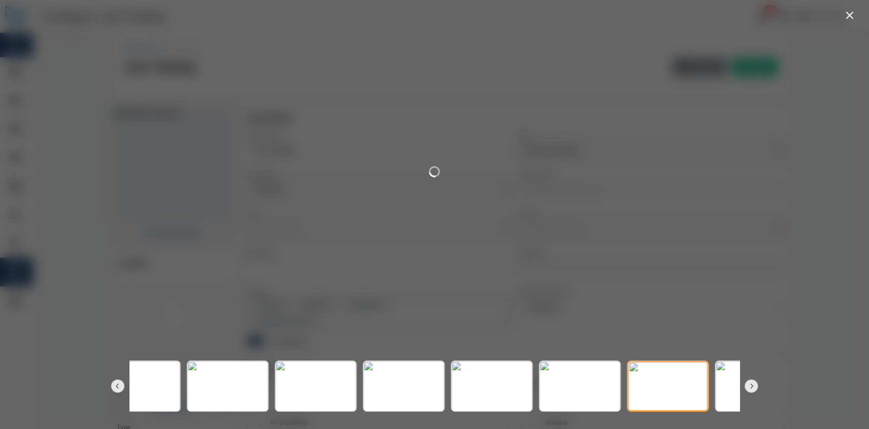
click at [757, 386] on button "button" at bounding box center [751, 386] width 13 height 13
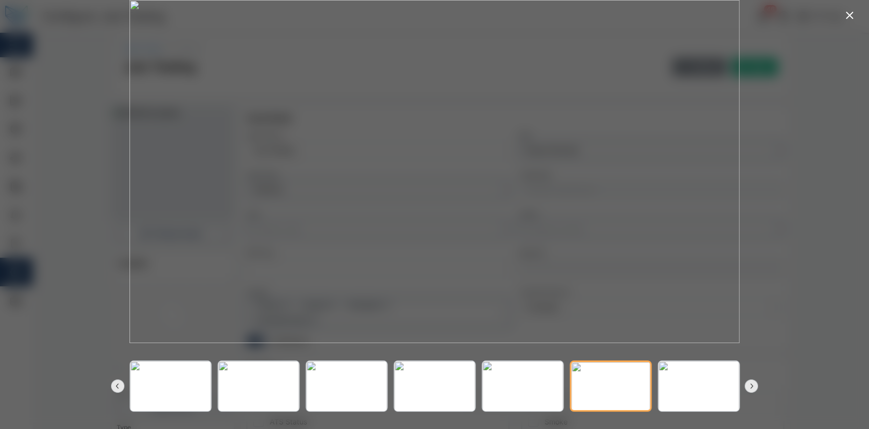
click at [757, 386] on button "button" at bounding box center [751, 386] width 13 height 13
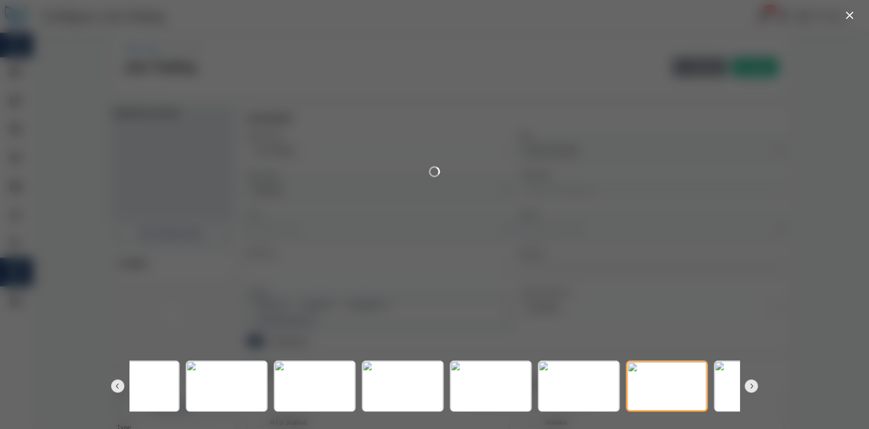
click at [757, 386] on button "button" at bounding box center [751, 386] width 13 height 13
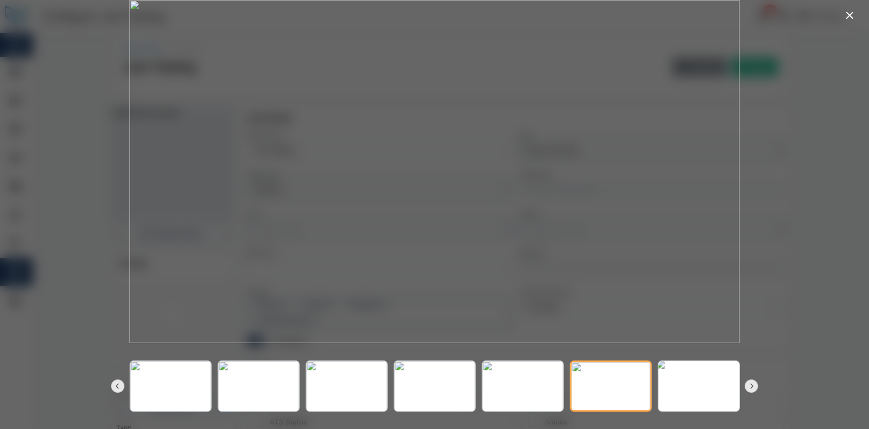
click at [721, 397] on img at bounding box center [698, 387] width 89 height 56
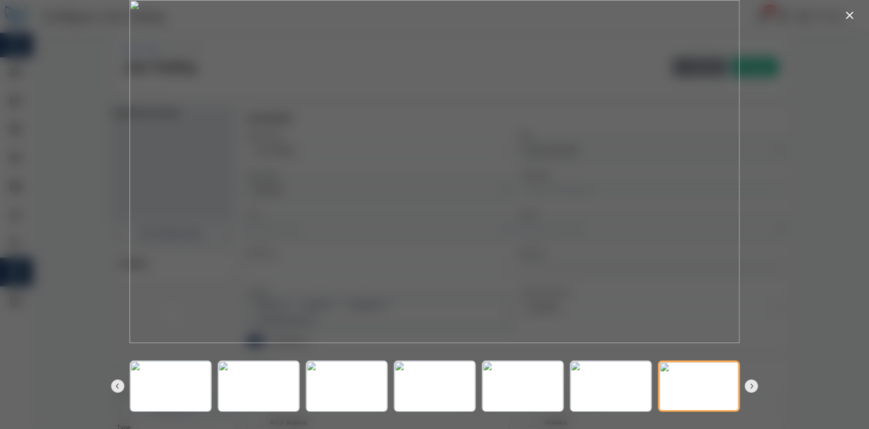
click at [743, 391] on div at bounding box center [434, 386] width 659 height 86
click at [446, 388] on img at bounding box center [434, 387] width 89 height 56
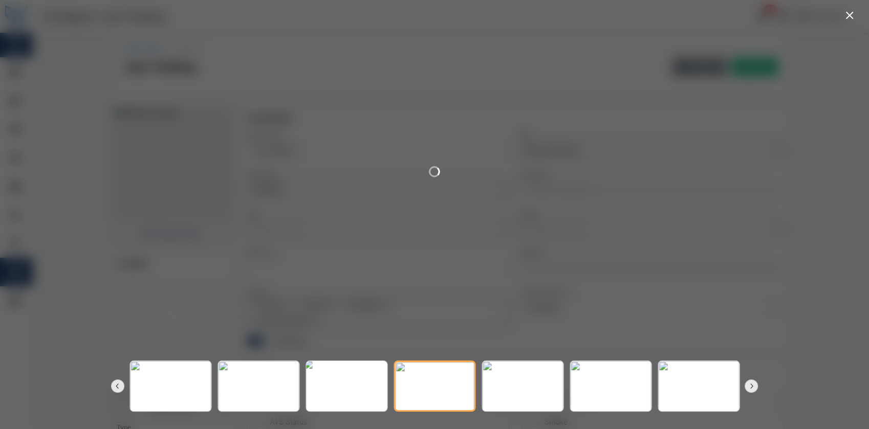
click at [345, 401] on img at bounding box center [346, 387] width 89 height 56
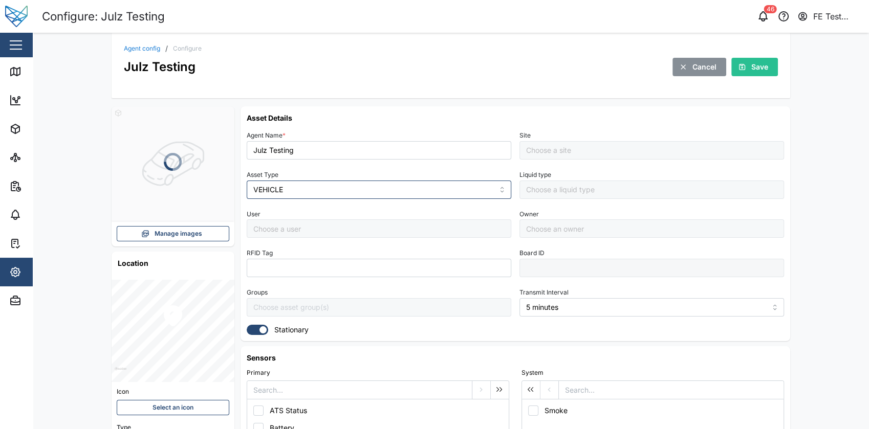
type input "Pascal Test site"
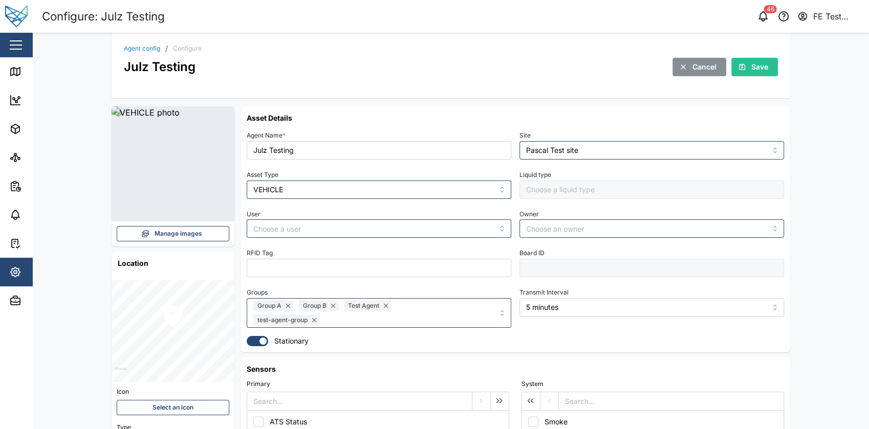
click at [186, 231] on span "Manage images" at bounding box center [179, 234] width 48 height 14
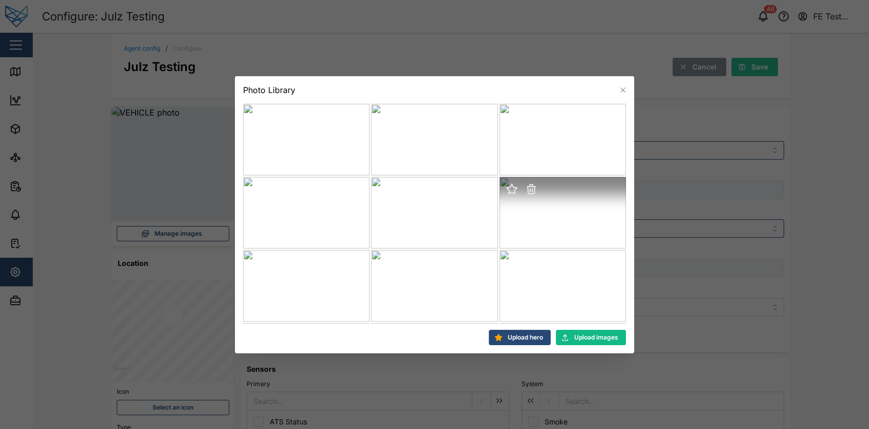
click at [507, 189] on icon "button" at bounding box center [512, 189] width 10 height 10
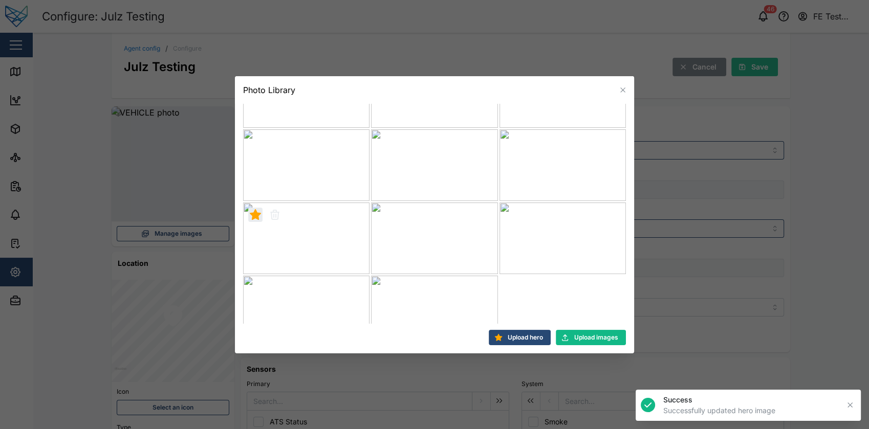
scroll to position [364, 0]
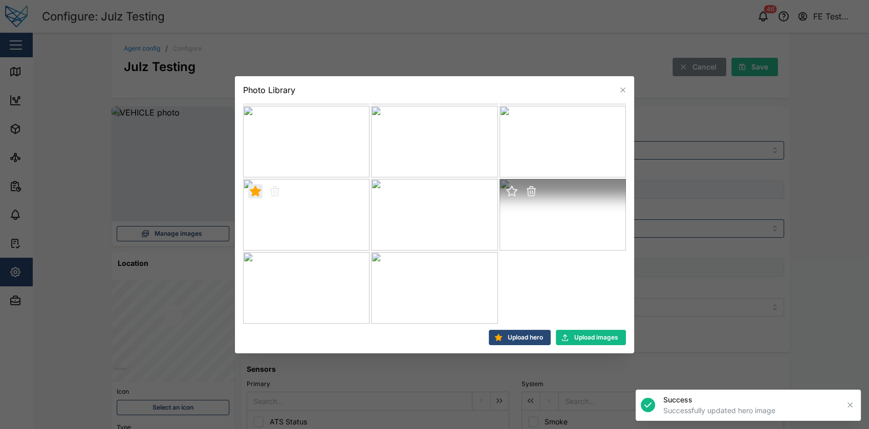
click at [507, 193] on icon "button" at bounding box center [512, 191] width 10 height 10
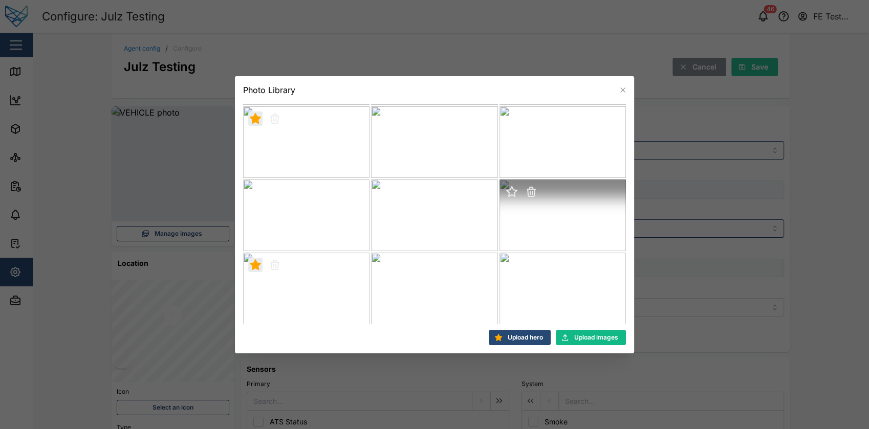
click at [509, 193] on icon "button" at bounding box center [512, 192] width 10 height 10
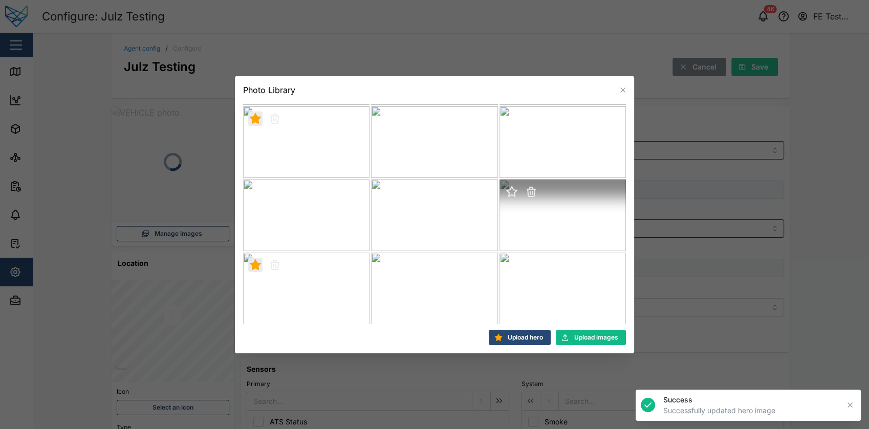
scroll to position [583, 0]
click at [507, 193] on icon "button" at bounding box center [512, 192] width 10 height 10
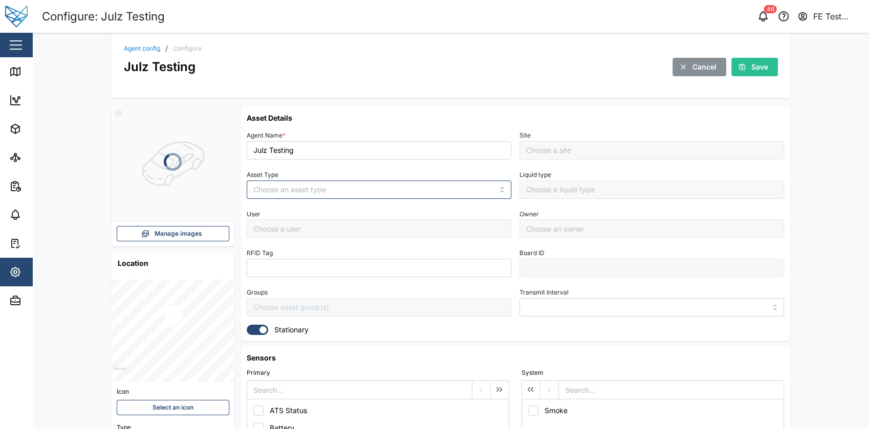
type input "MANUAL"
type input "VEHICLE"
type input "5 minutes"
type input "Pascal Test site"
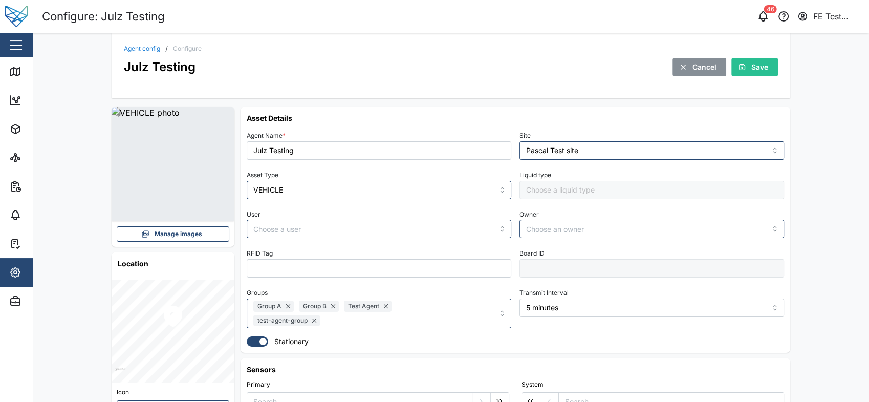
click at [193, 231] on span "Manage images" at bounding box center [179, 234] width 48 height 14
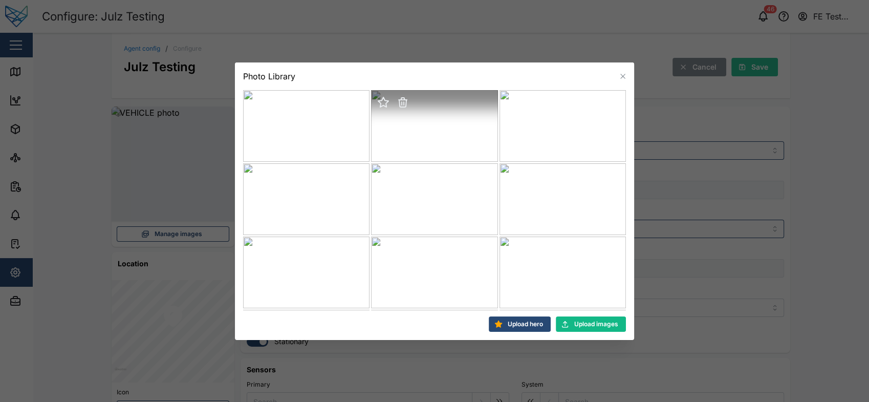
click at [381, 99] on icon "button" at bounding box center [383, 102] width 10 height 10
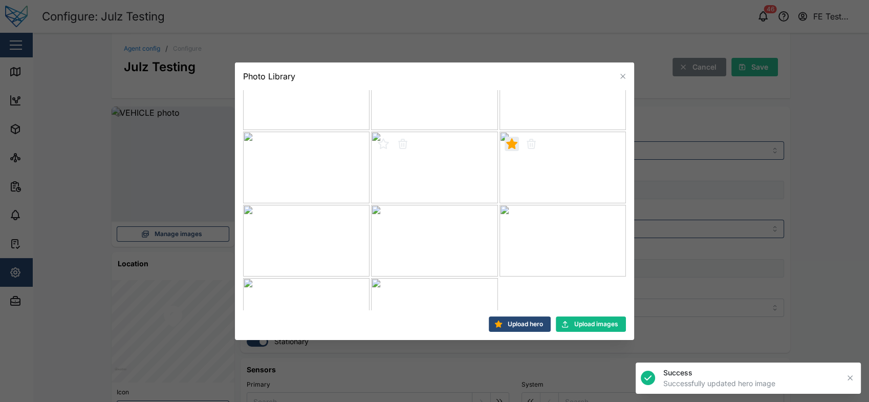
scroll to position [364, 0]
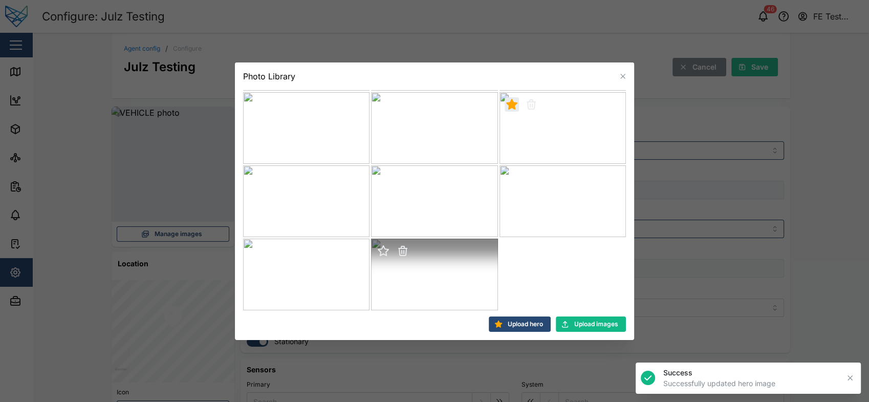
click at [385, 247] on icon "button" at bounding box center [383, 251] width 12 height 12
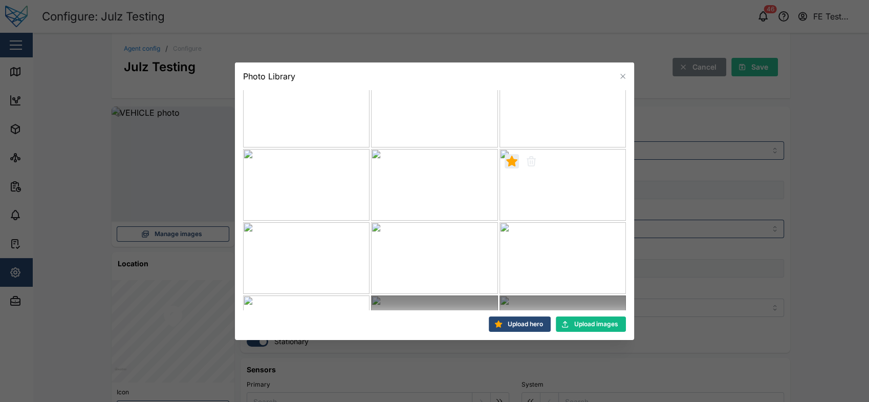
scroll to position [285, 0]
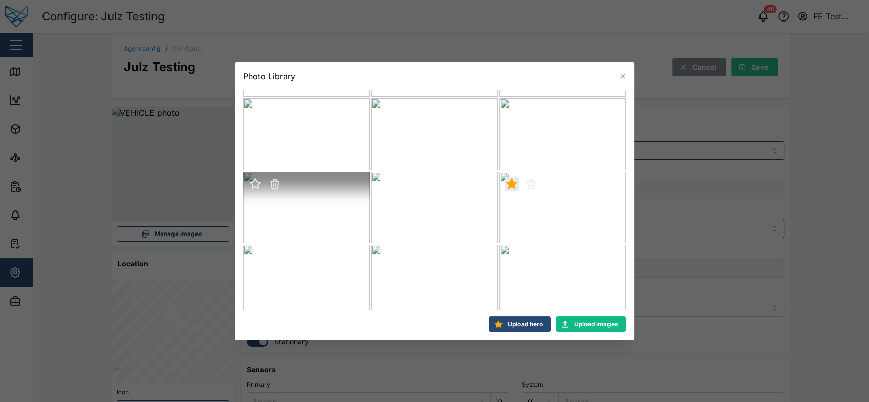
click at [254, 178] on icon "button" at bounding box center [255, 184] width 12 height 12
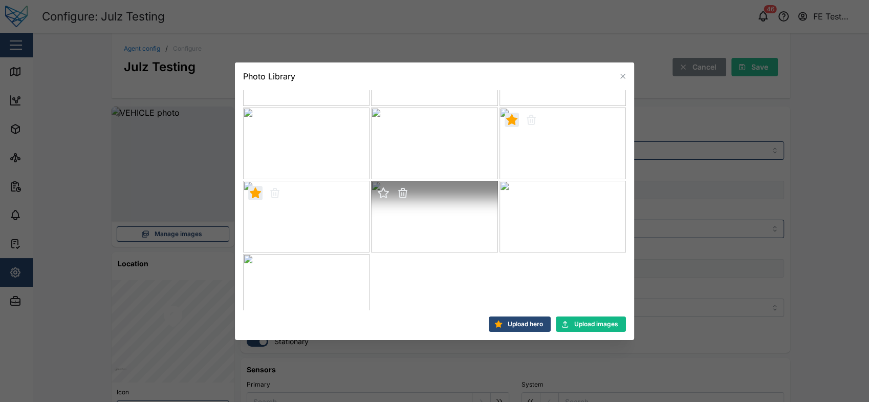
scroll to position [583, 0]
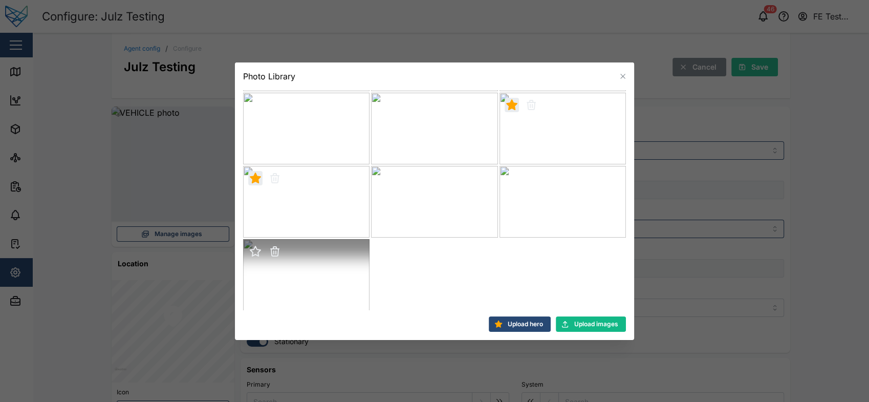
click at [269, 257] on div at bounding box center [265, 251] width 34 height 14
click at [251, 247] on icon "button" at bounding box center [255, 251] width 12 height 12
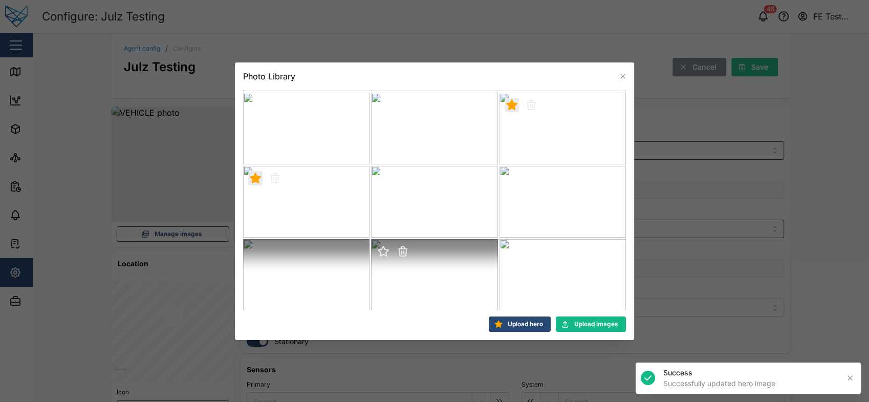
scroll to position [656, 0]
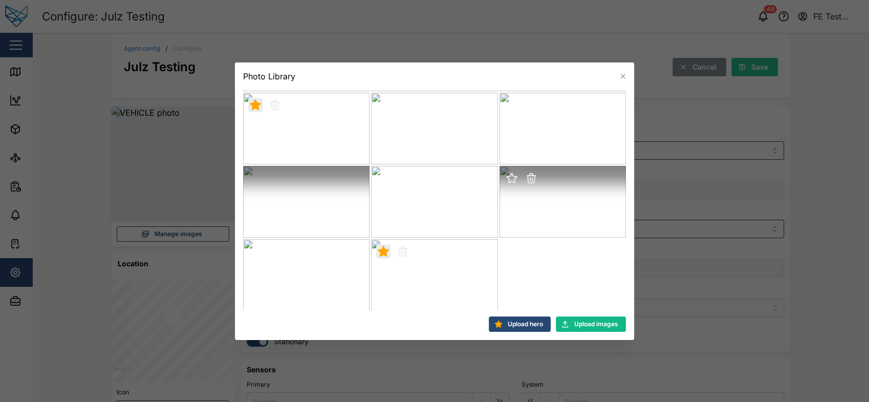
click at [508, 177] on icon "button" at bounding box center [512, 178] width 10 height 10
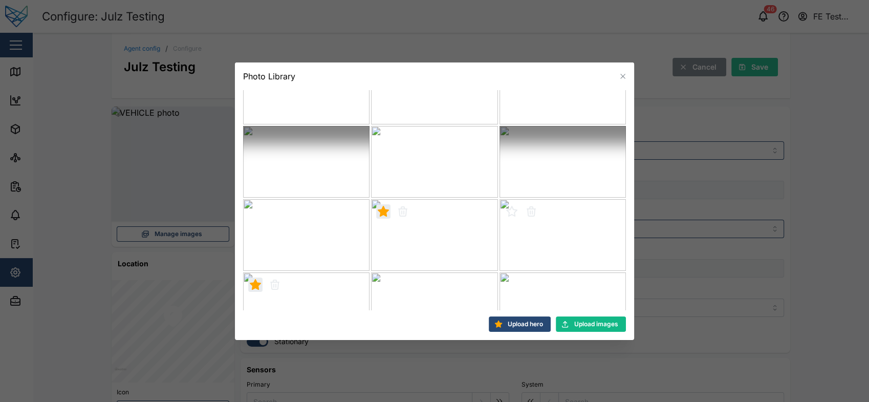
scroll to position [729, 0]
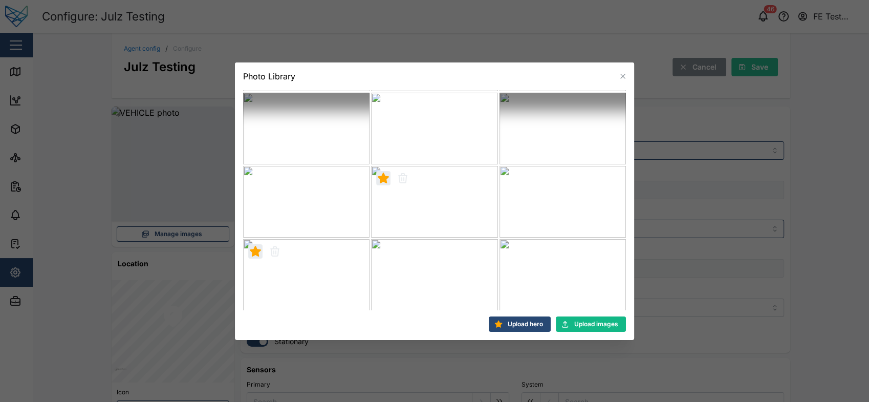
click at [624, 78] on icon "button" at bounding box center [622, 76] width 5 height 5
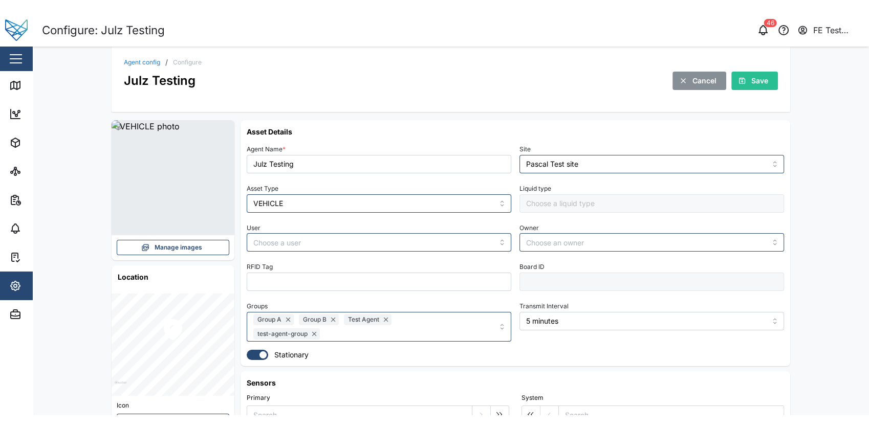
scroll to position [0, 0]
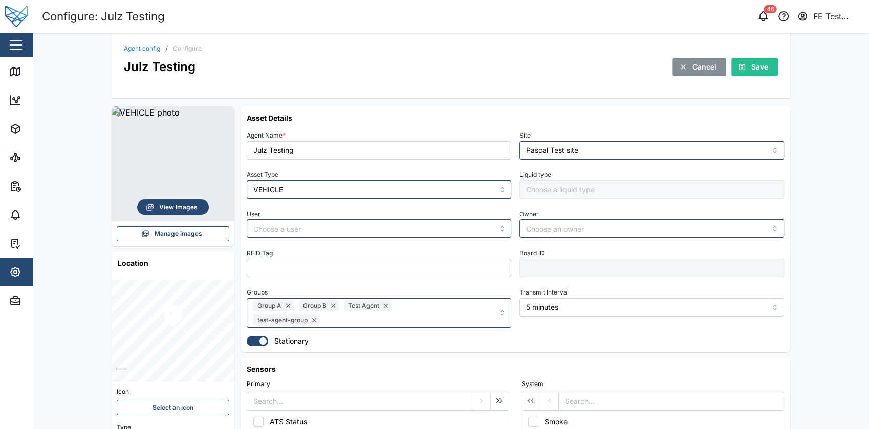
click at [176, 205] on span "View Images" at bounding box center [178, 207] width 38 height 14
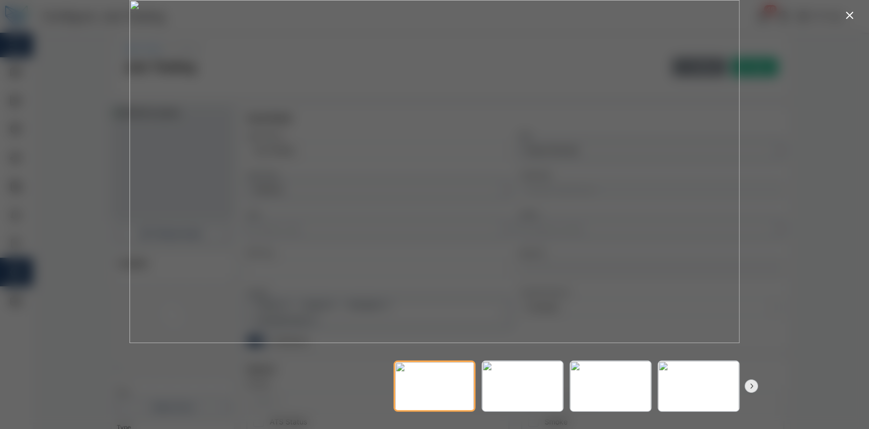
click at [111, 186] on div at bounding box center [434, 171] width 659 height 343
click at [86, 211] on div at bounding box center [434, 214] width 869 height 429
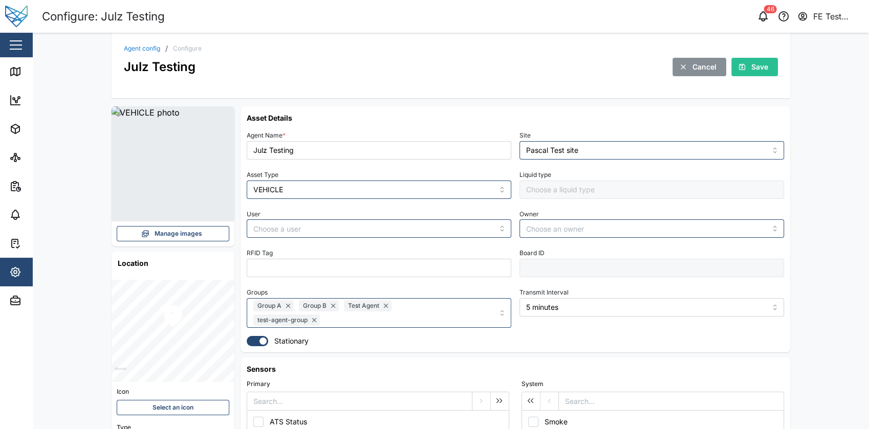
click at [155, 232] on span "Manage images" at bounding box center [179, 234] width 48 height 14
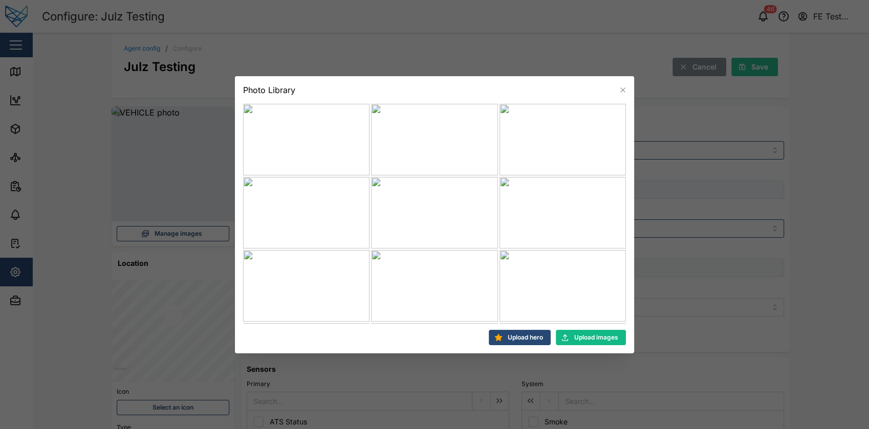
click at [626, 84] on button "button" at bounding box center [622, 89] width 11 height 11
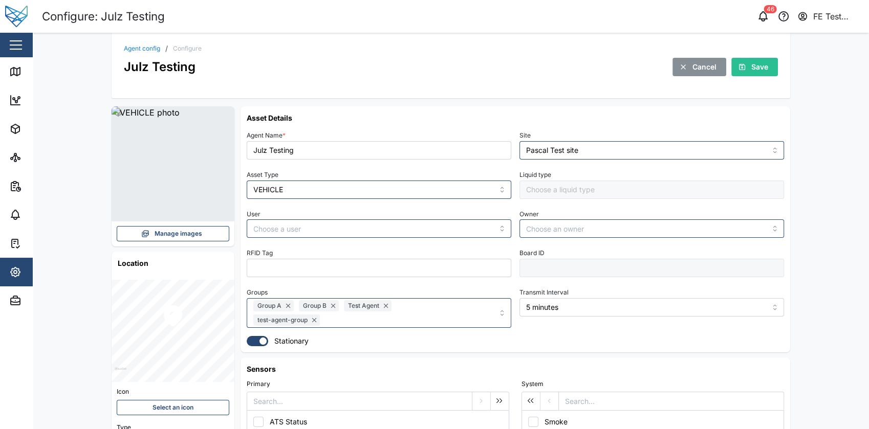
click at [139, 48] on link "Agent config" at bounding box center [142, 49] width 36 height 6
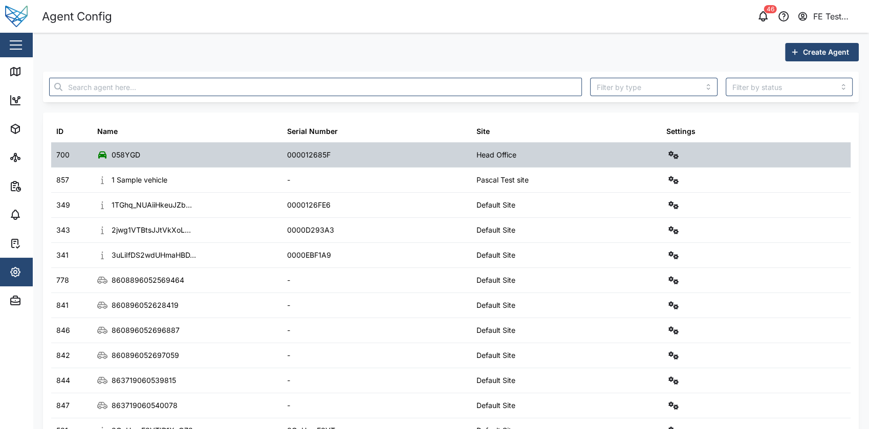
click at [666, 163] on div at bounding box center [756, 155] width 190 height 25
click at [666, 161] on button "button" at bounding box center [673, 155] width 14 height 14
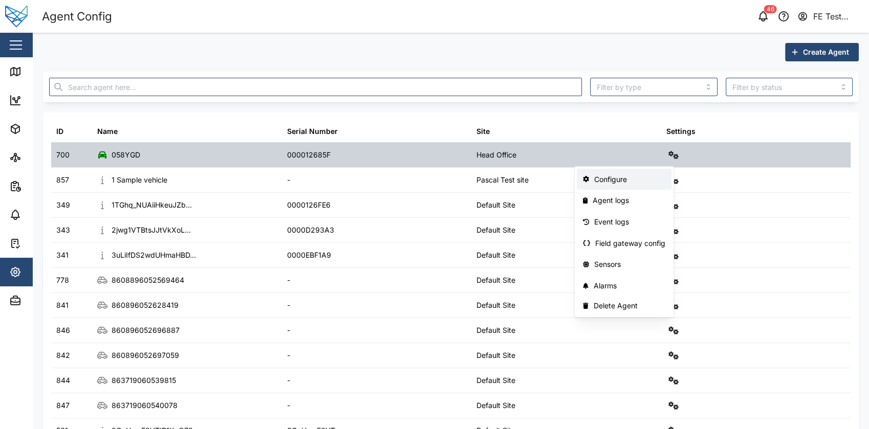
click at [644, 184] on div "Configure" at bounding box center [629, 179] width 71 height 11
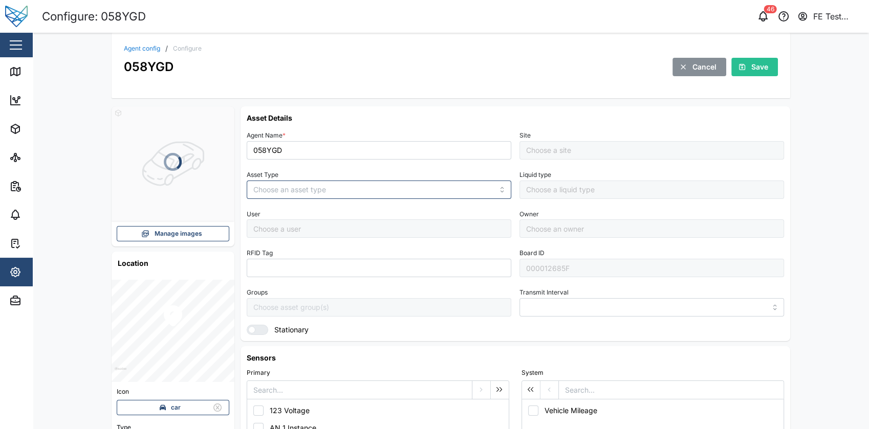
type input "MANUAL"
type input "VEHICLE"
type input "5 minutes"
type input "Head Office"
type input "[PERSON_NAME]"
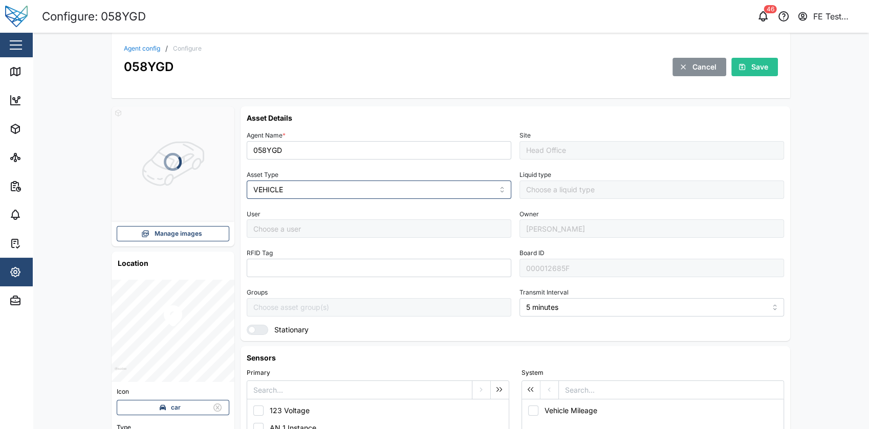
type input "[PERSON_NAME]"
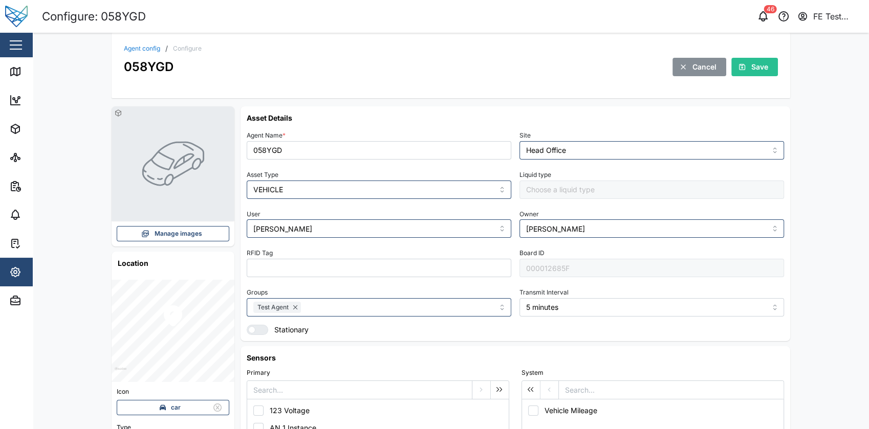
click at [171, 233] on span "Manage images" at bounding box center [179, 234] width 48 height 14
click at [179, 205] on span "View Images" at bounding box center [178, 207] width 38 height 14
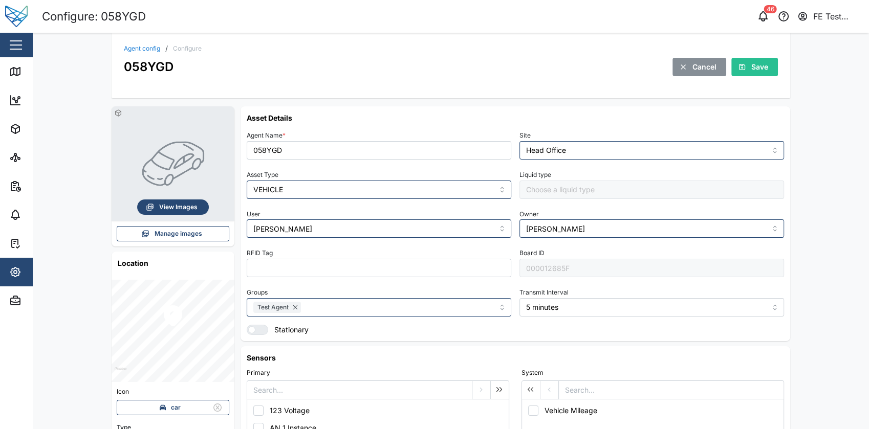
click at [179, 205] on span "View Images" at bounding box center [178, 207] width 38 height 14
click at [179, 237] on span "Manage images" at bounding box center [179, 234] width 48 height 14
